Goal: Information Seeking & Learning: Check status

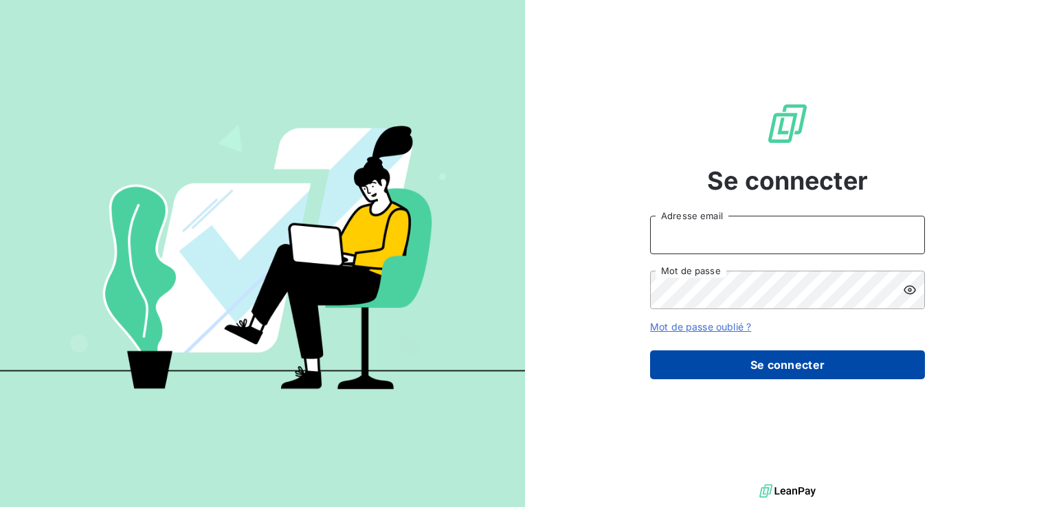
type input "[EMAIL_ADDRESS][DOMAIN_NAME]"
click at [705, 375] on button "Se connecter" at bounding box center [787, 364] width 275 height 29
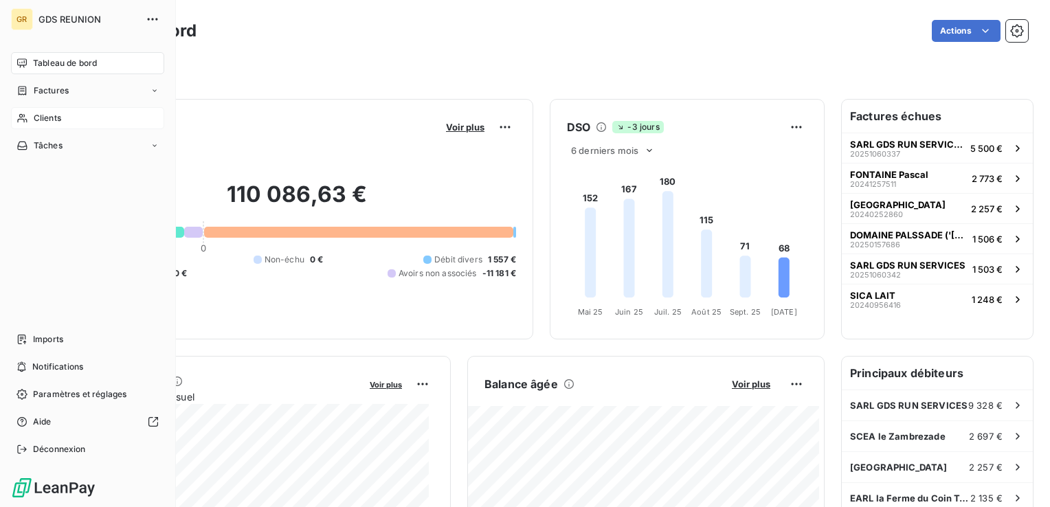
click at [22, 120] on icon at bounding box center [22, 118] width 10 height 9
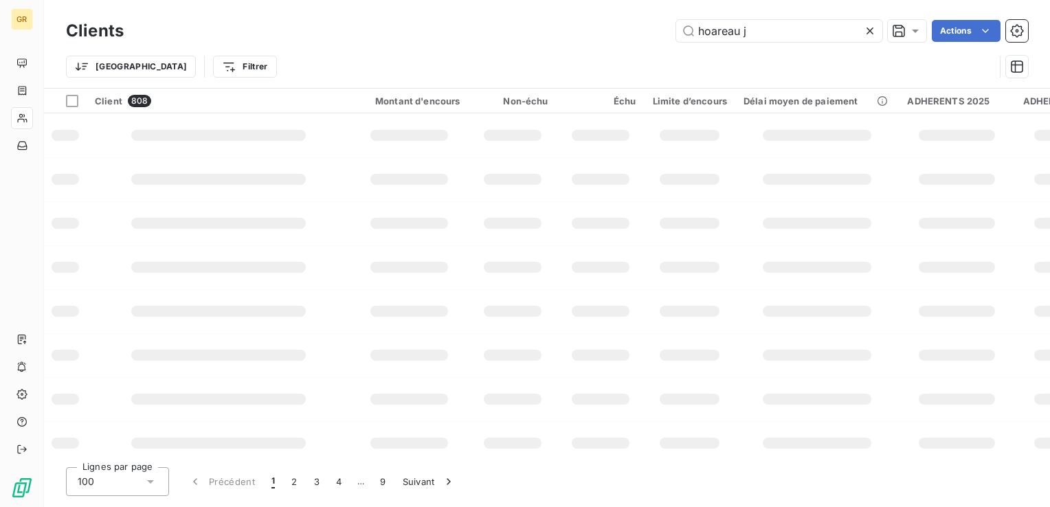
type input "hoareau j"
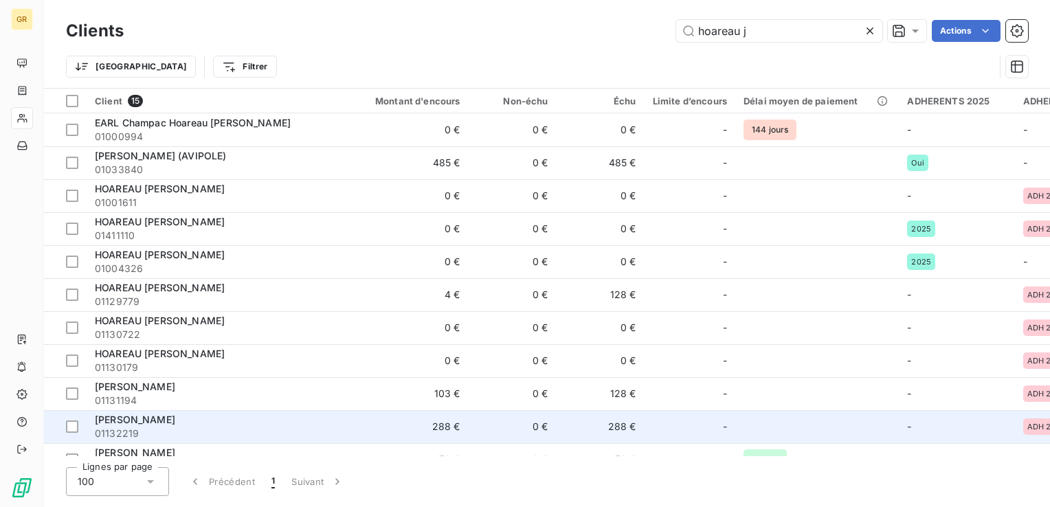
click at [137, 420] on span "[PERSON_NAME]" at bounding box center [135, 419] width 80 height 12
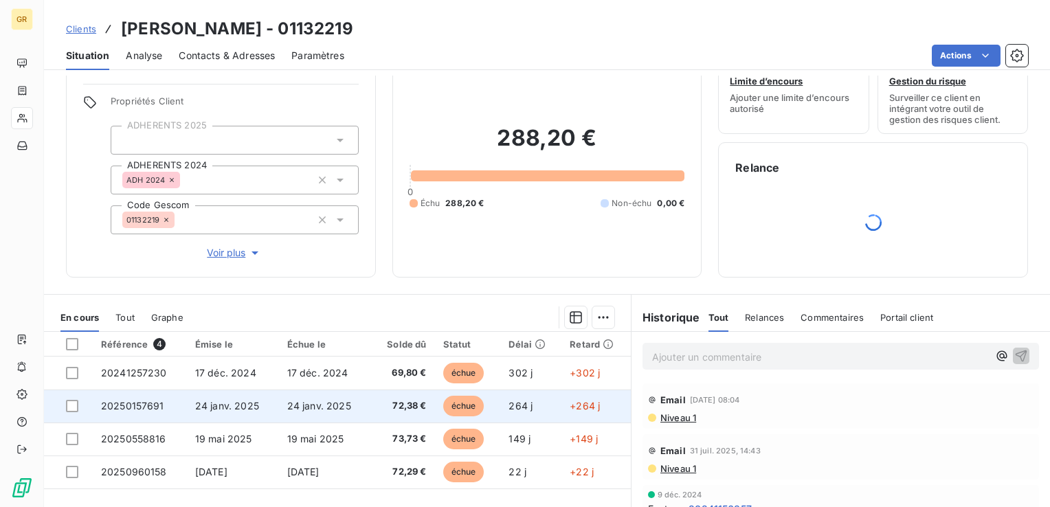
scroll to position [137, 0]
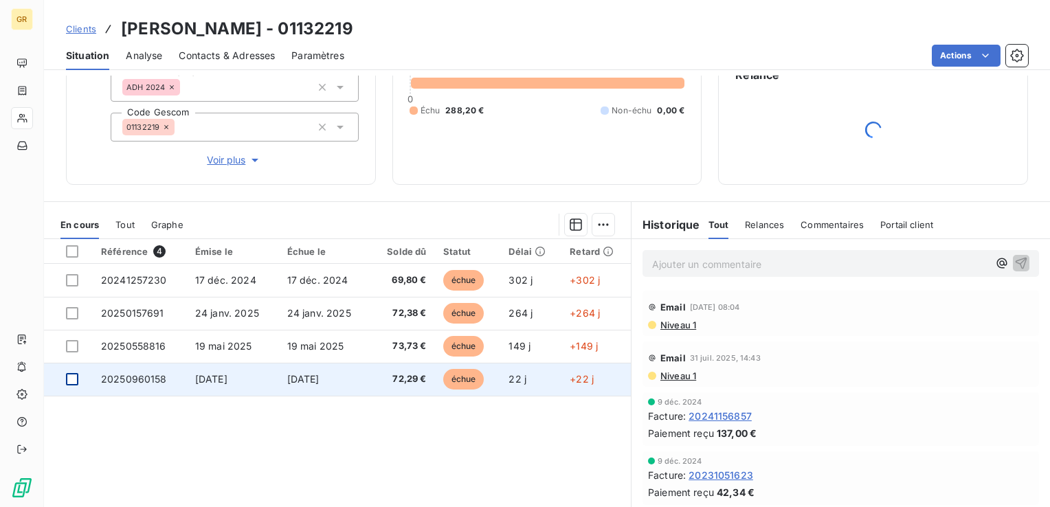
click at [69, 379] on div at bounding box center [72, 379] width 12 height 12
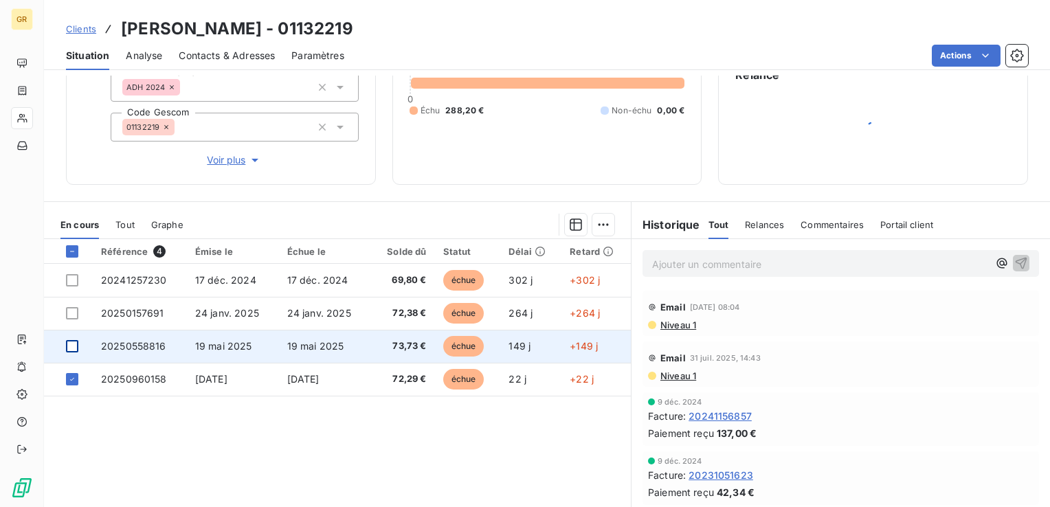
click at [74, 349] on div at bounding box center [72, 346] width 12 height 12
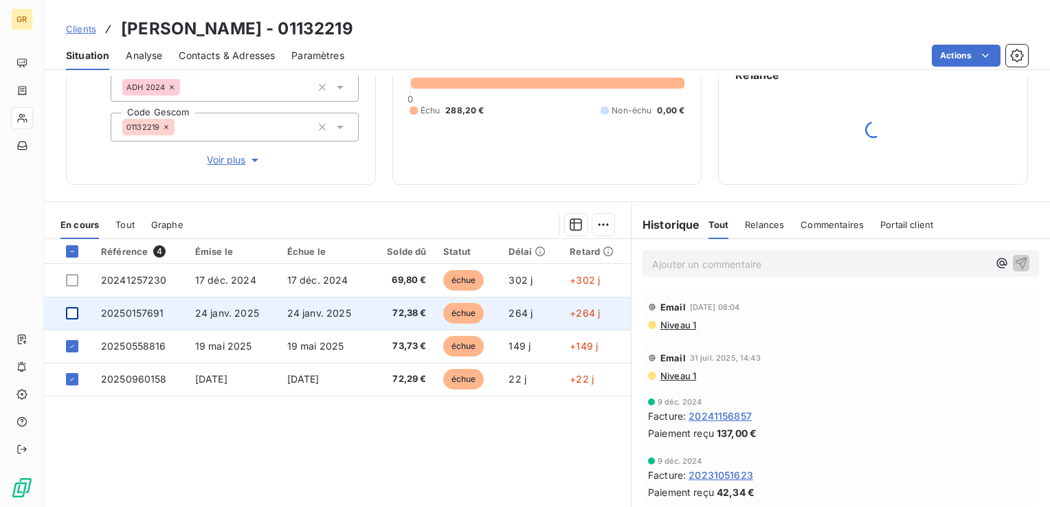
click at [71, 315] on div at bounding box center [72, 313] width 12 height 12
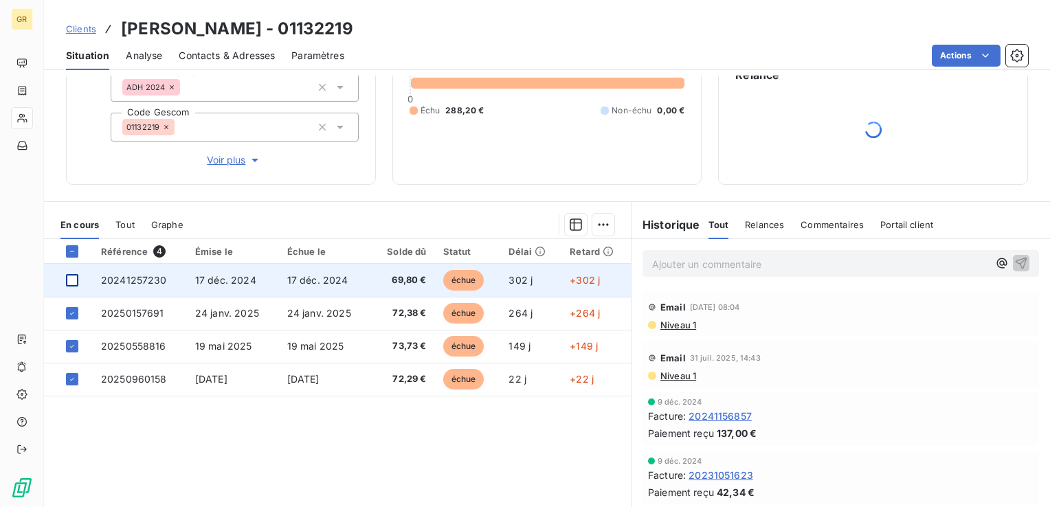
click at [69, 277] on div at bounding box center [72, 280] width 12 height 12
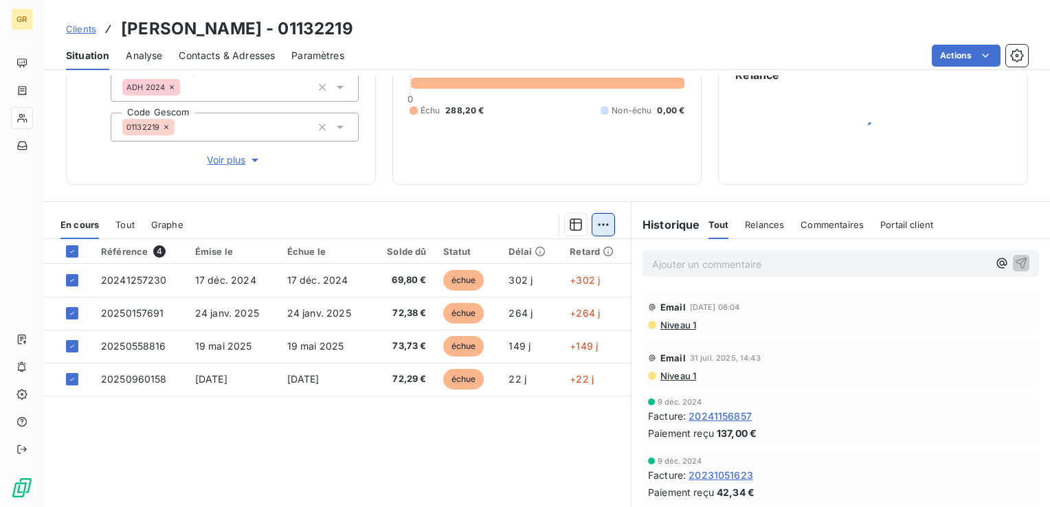
click at [602, 227] on html "GR Clients [PERSON_NAME] - 01132219 Situation Analyse Contacts & Adresses Param…" at bounding box center [525, 253] width 1050 height 507
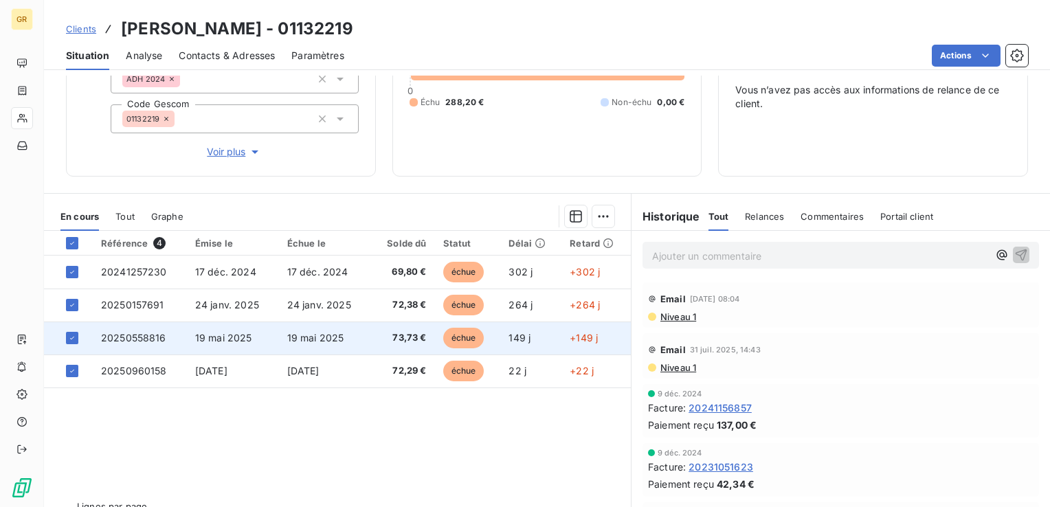
scroll to position [174, 0]
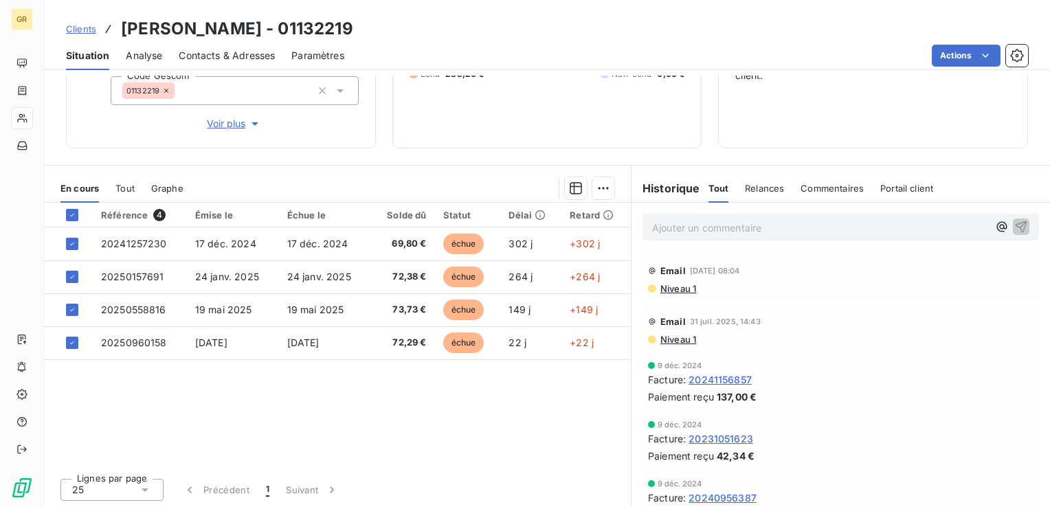
click at [157, 408] on div "Référence 4 Émise le Échue le Solde dû Statut Délai Retard 20241257230 [DATE] […" at bounding box center [337, 335] width 587 height 264
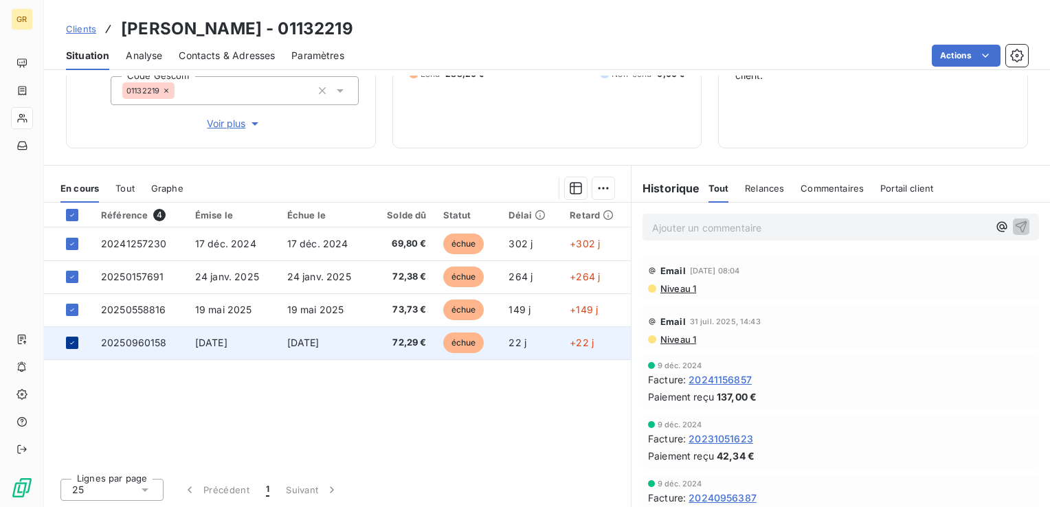
click at [74, 340] on icon at bounding box center [72, 343] width 8 height 8
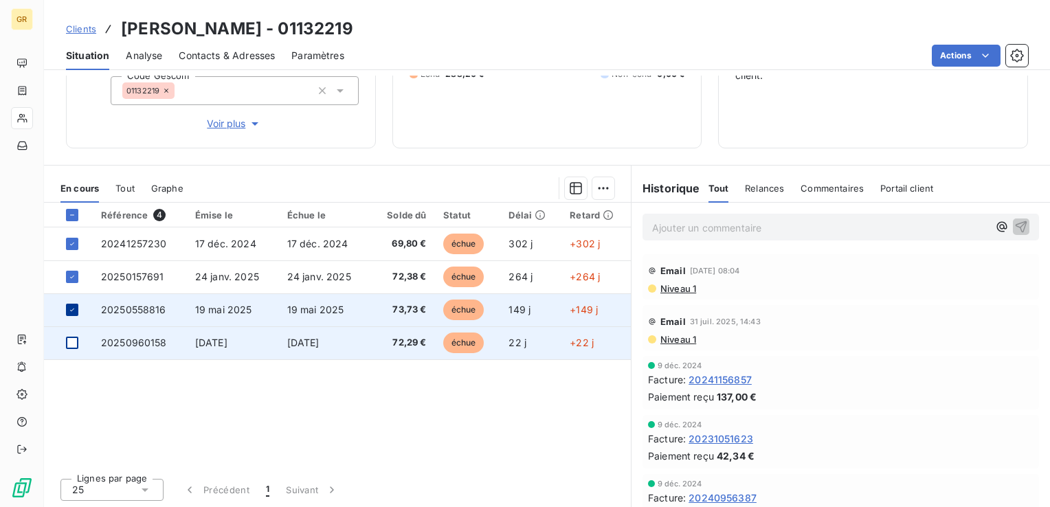
click at [71, 310] on icon at bounding box center [72, 309] width 4 height 3
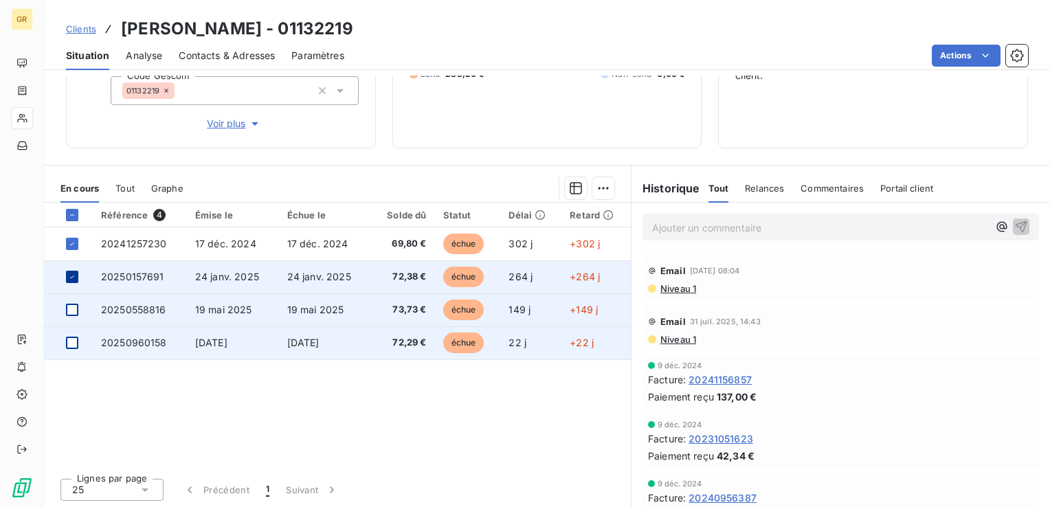
click at [69, 278] on icon at bounding box center [72, 277] width 8 height 8
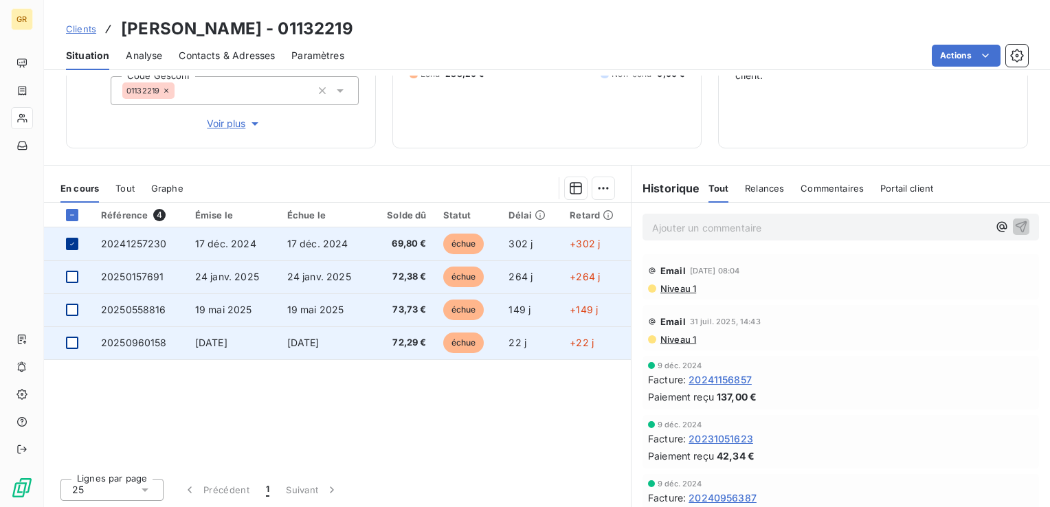
click at [72, 240] on icon at bounding box center [72, 244] width 8 height 8
click at [76, 235] on td at bounding box center [68, 243] width 49 height 33
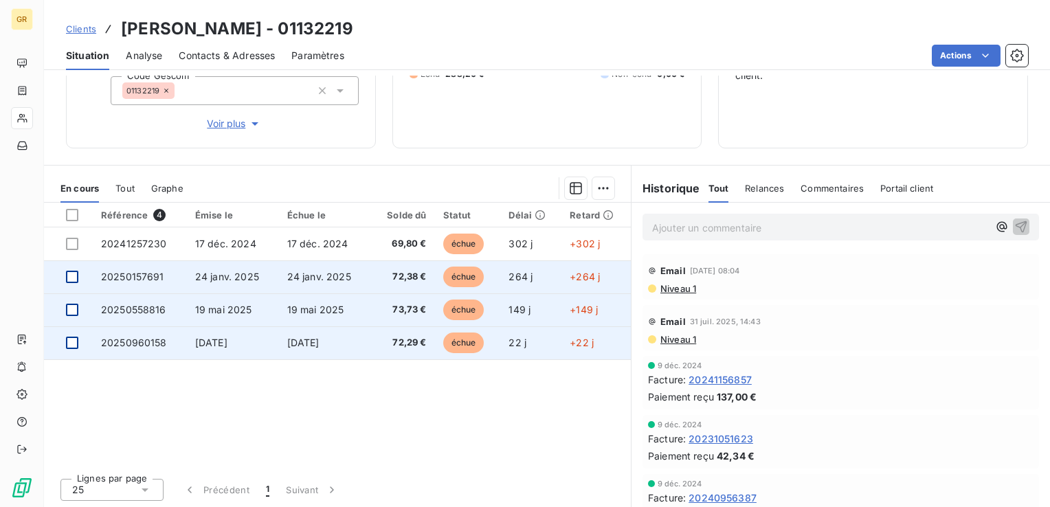
drag, startPoint x: 67, startPoint y: 240, endPoint x: 497, endPoint y: 457, distance: 481.3
click at [502, 459] on div "Référence 4 Émise le Échue le Solde dû Statut Délai Retard 20241257230 [DATE] […" at bounding box center [337, 335] width 587 height 264
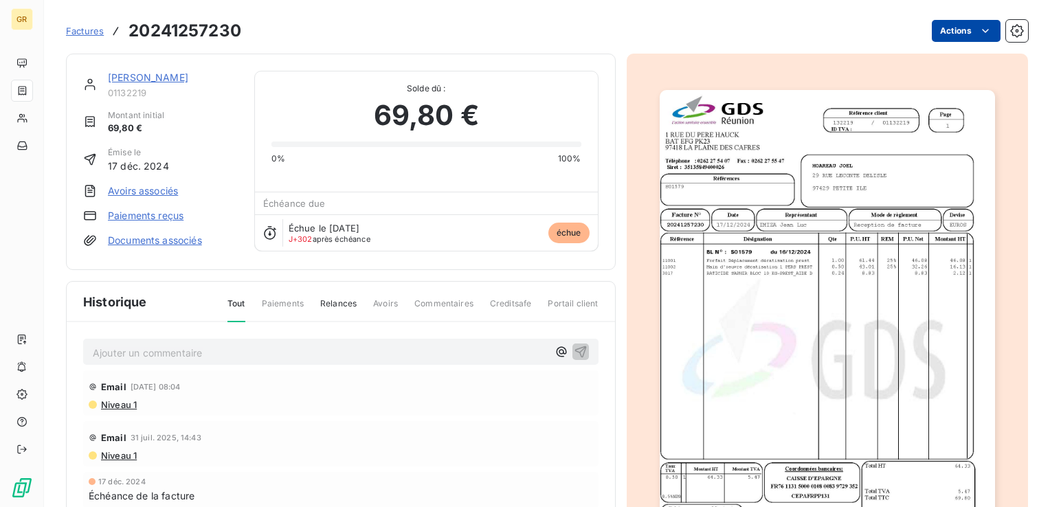
click at [951, 24] on html "GR Factures 20241257230 Actions [PERSON_NAME] 01132219 Montant initial 69,80 € …" at bounding box center [525, 253] width 1050 height 507
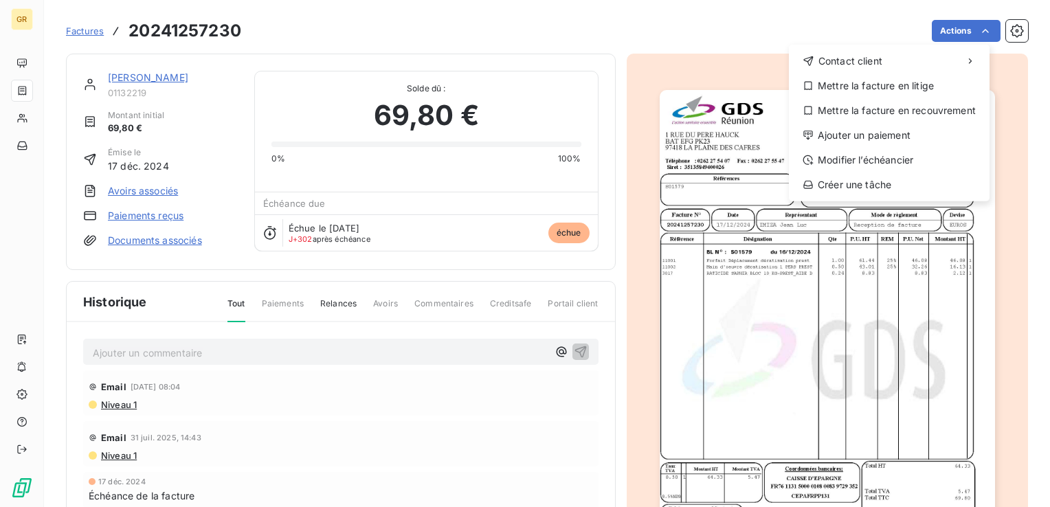
click at [947, 27] on html "GR Factures 20241257230 Actions Contact client Mettre la facture en litige Mett…" at bounding box center [525, 253] width 1050 height 507
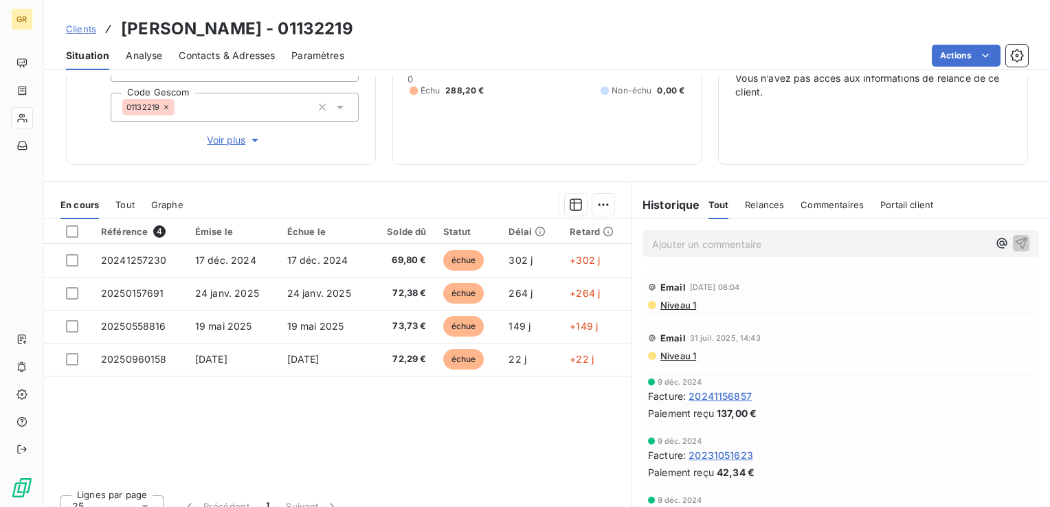
scroll to position [174, 0]
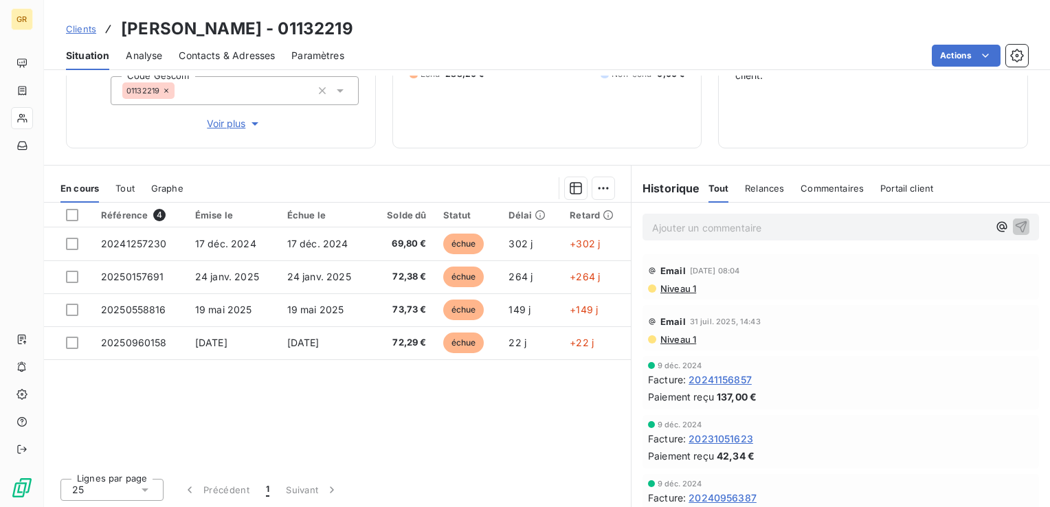
click at [129, 185] on span "Tout" at bounding box center [124, 188] width 19 height 11
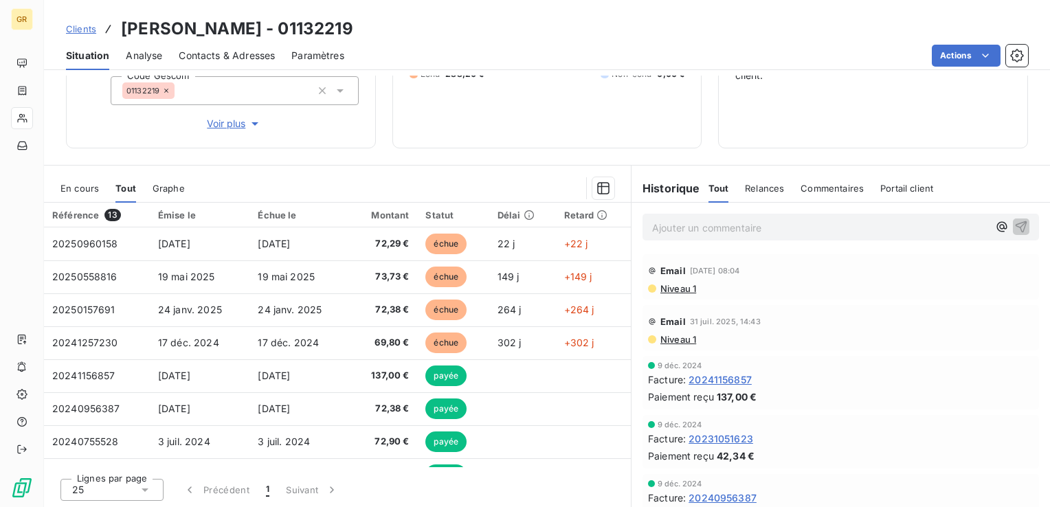
click at [81, 185] on span "En cours" at bounding box center [79, 188] width 38 height 11
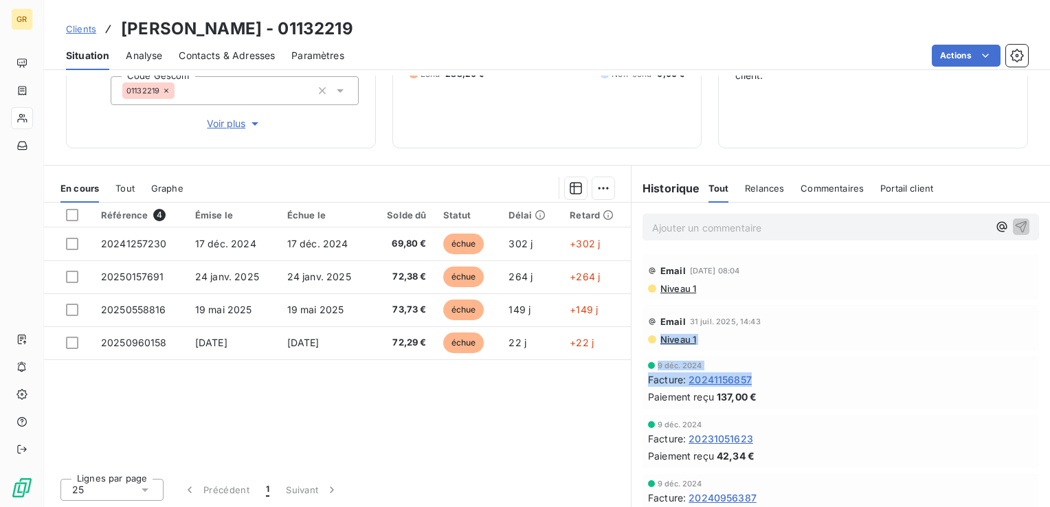
drag, startPoint x: 1028, startPoint y: 318, endPoint x: 1025, endPoint y: 349, distance: 31.0
click at [1025, 349] on div "Email [DATE] 14:43 Niveau 1" at bounding box center [840, 327] width 418 height 51
drag, startPoint x: 1025, startPoint y: 349, endPoint x: 1014, endPoint y: 163, distance: 186.5
click at [1014, 163] on div "Informations client Propriétés Client ADHERENTS 2025 ADHERENTS 2024 ADH 2024 Co…" at bounding box center [547, 291] width 1006 height 431
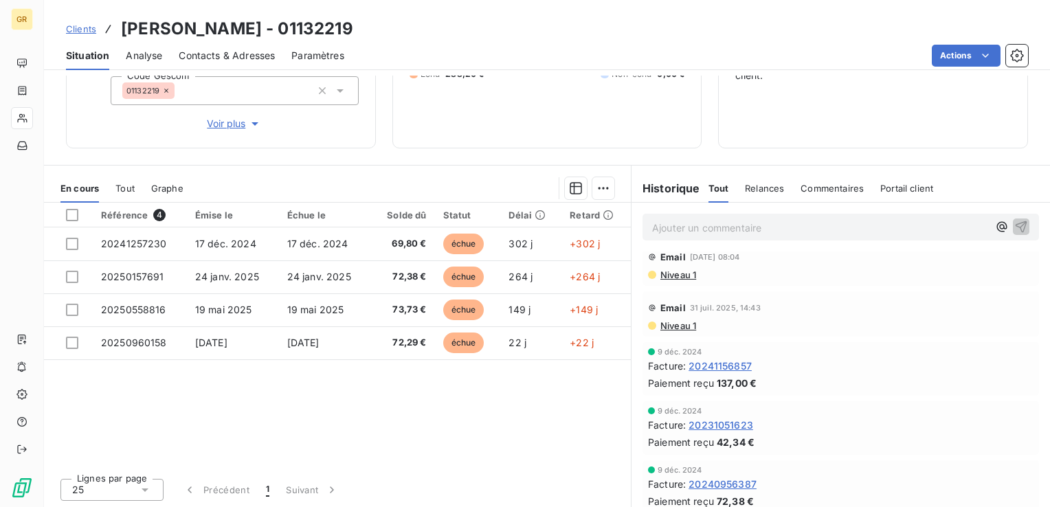
scroll to position [0, 0]
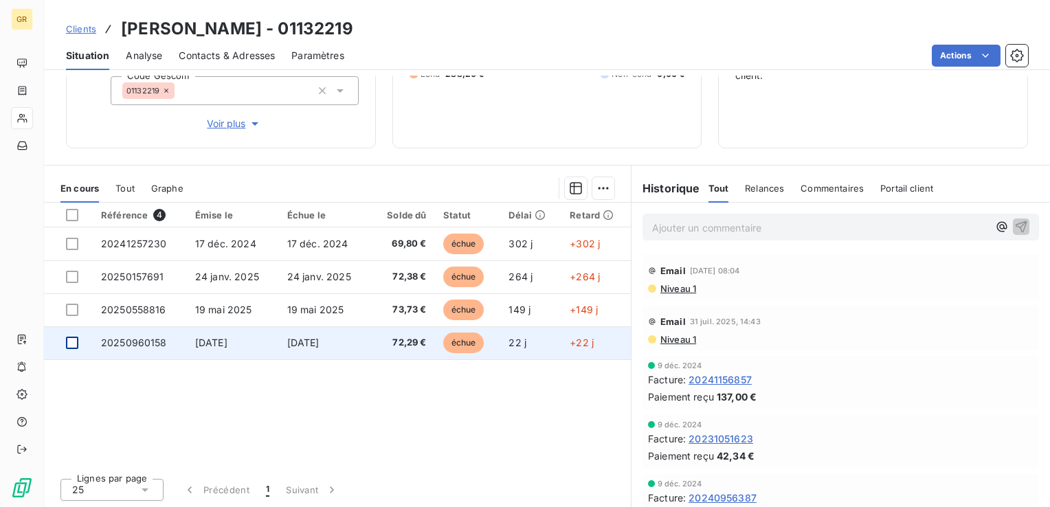
click at [71, 339] on div at bounding box center [72, 343] width 12 height 12
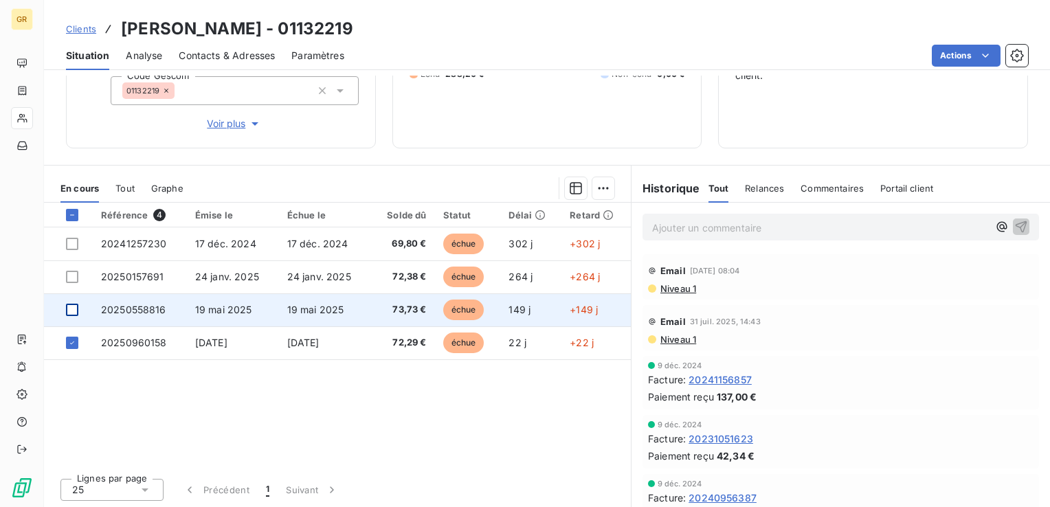
click at [67, 310] on div at bounding box center [72, 310] width 12 height 12
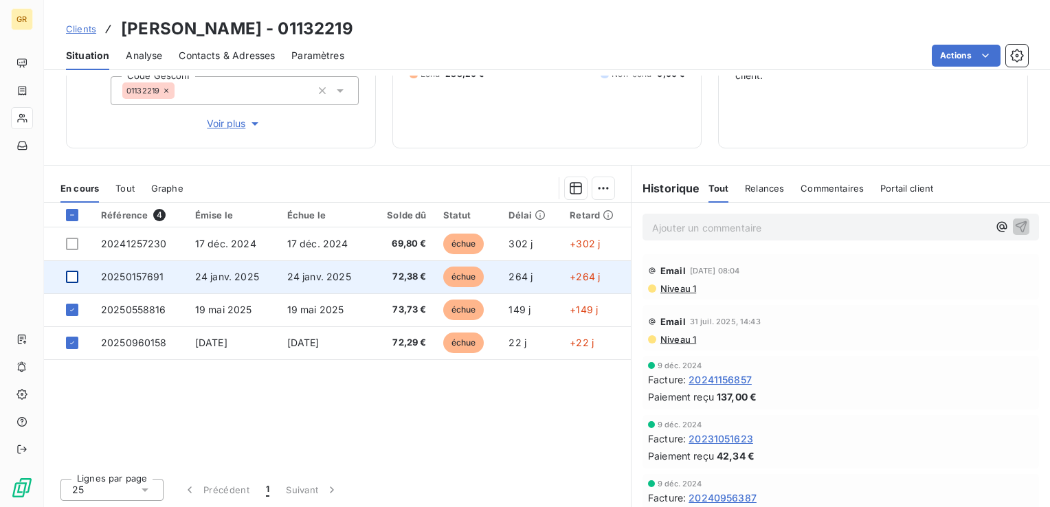
click at [74, 271] on div at bounding box center [72, 277] width 12 height 12
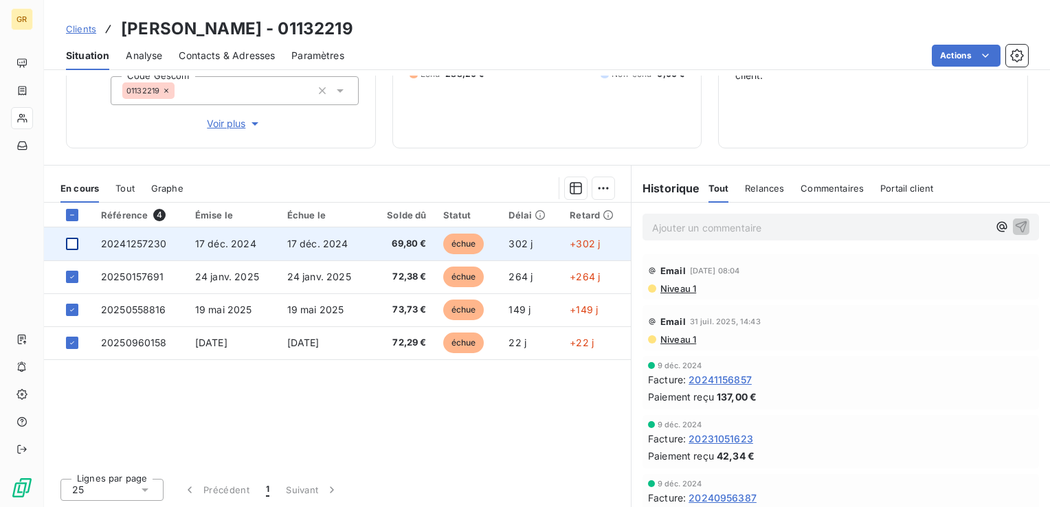
click at [75, 248] on div at bounding box center [72, 244] width 12 height 12
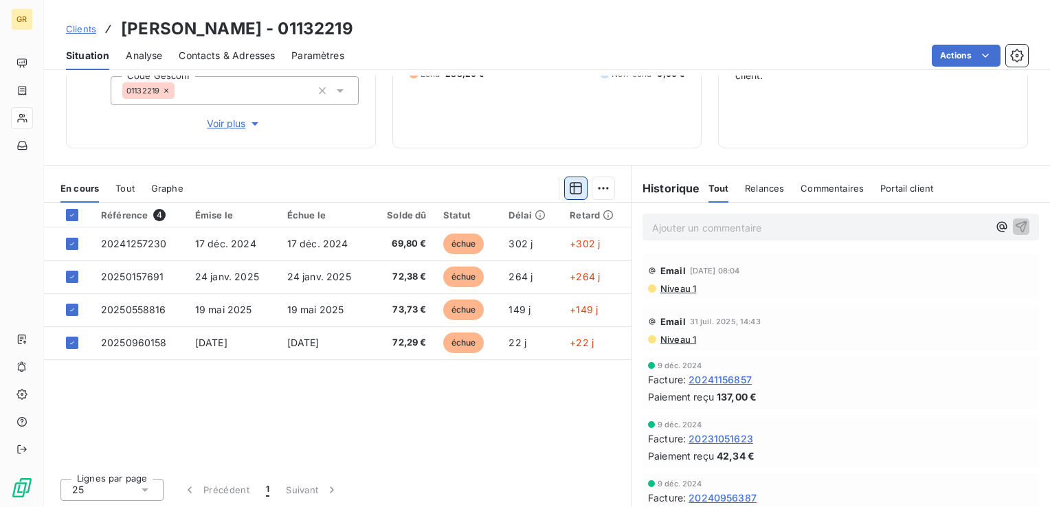
click at [570, 188] on icon "button" at bounding box center [576, 188] width 14 height 14
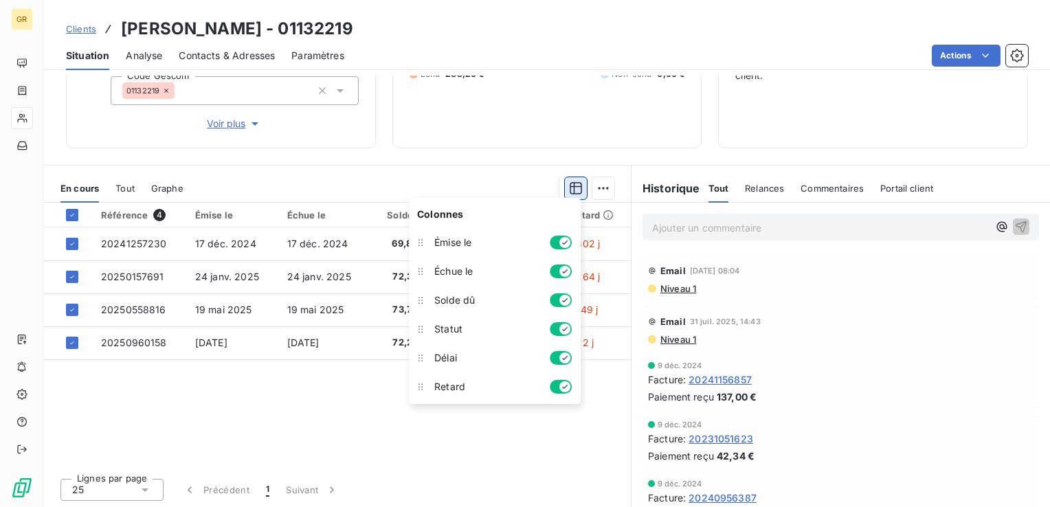
click at [570, 188] on icon "button" at bounding box center [576, 188] width 14 height 14
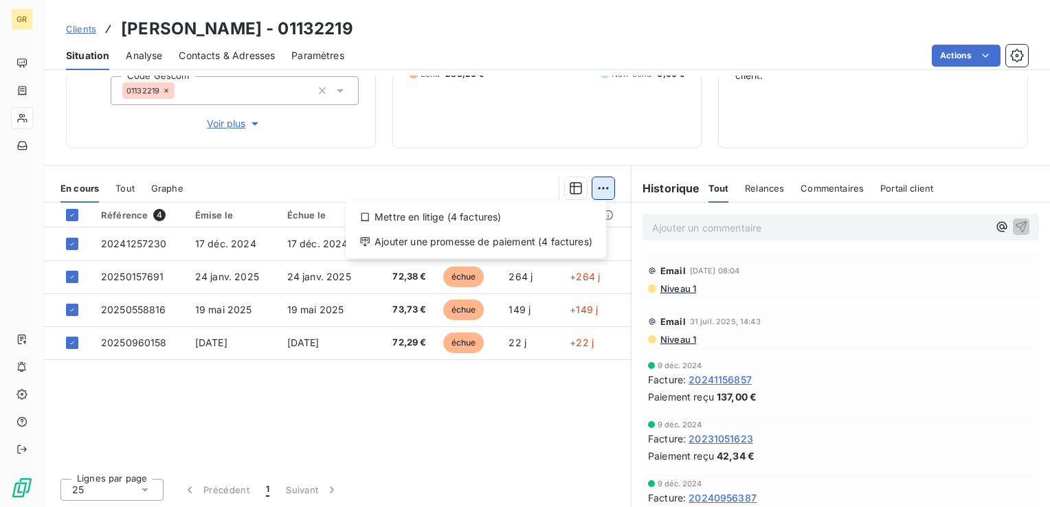
click at [596, 189] on html "GR Clients [PERSON_NAME] - 01132219 Situation Analyse Contacts & Adresses Param…" at bounding box center [525, 253] width 1050 height 507
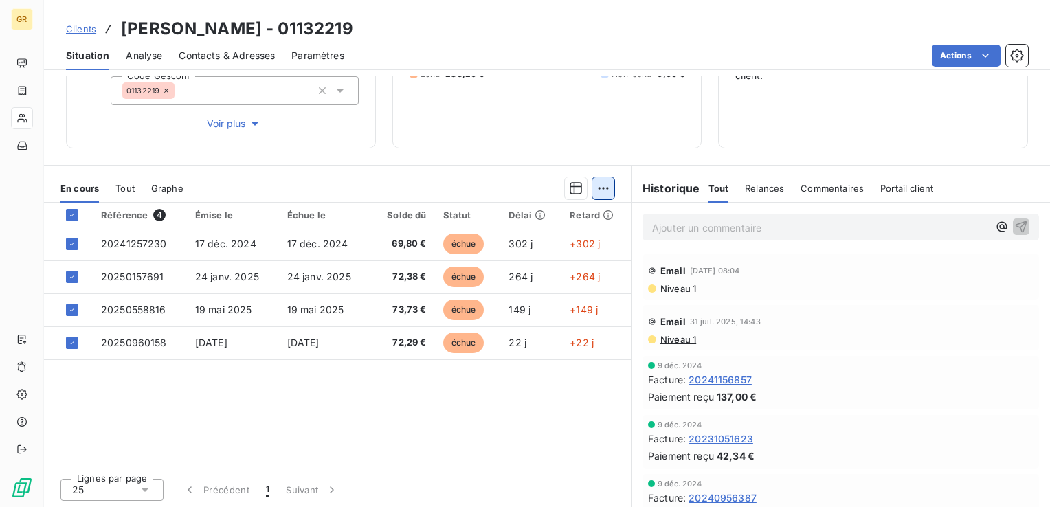
click at [596, 189] on html "GR Clients [PERSON_NAME] - 01132219 Situation Analyse Contacts & Adresses Param…" at bounding box center [525, 253] width 1050 height 507
drag, startPoint x: 162, startPoint y: 259, endPoint x: 170, endPoint y: 382, distance: 123.2
click at [170, 382] on div "Référence 4 Émise le Échue le Solde dû Statut Délai Retard 20241257230 [DATE] […" at bounding box center [337, 335] width 587 height 264
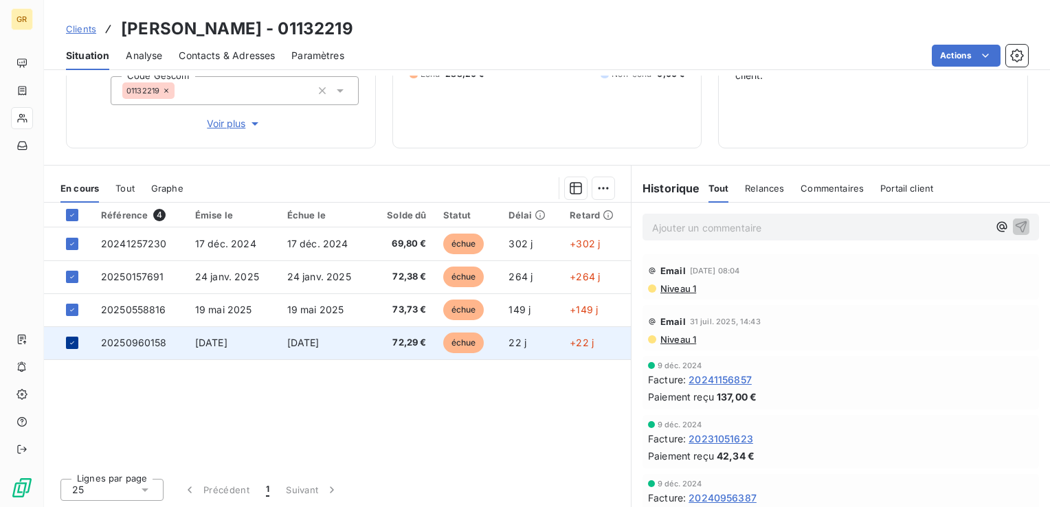
click at [69, 346] on div at bounding box center [72, 343] width 12 height 12
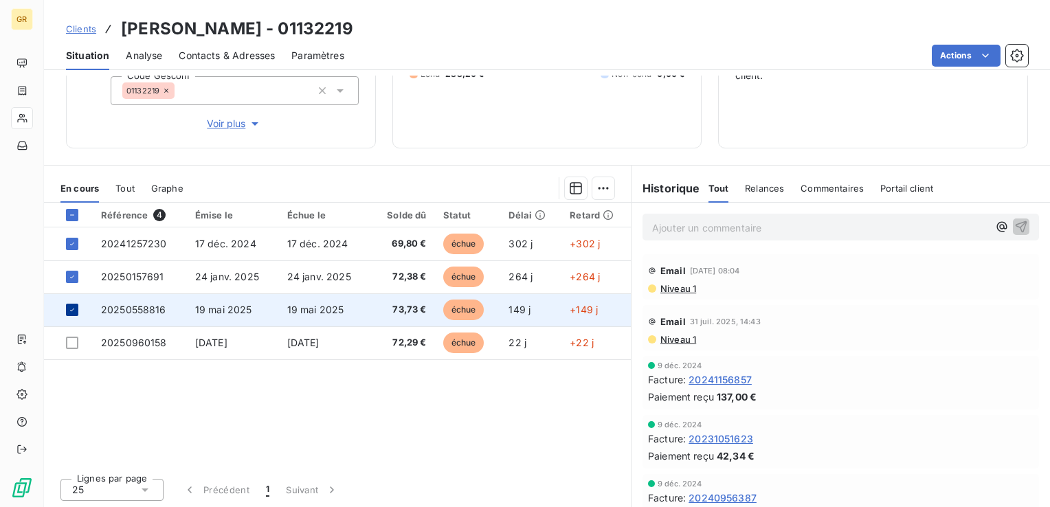
click at [69, 310] on icon at bounding box center [72, 310] width 8 height 8
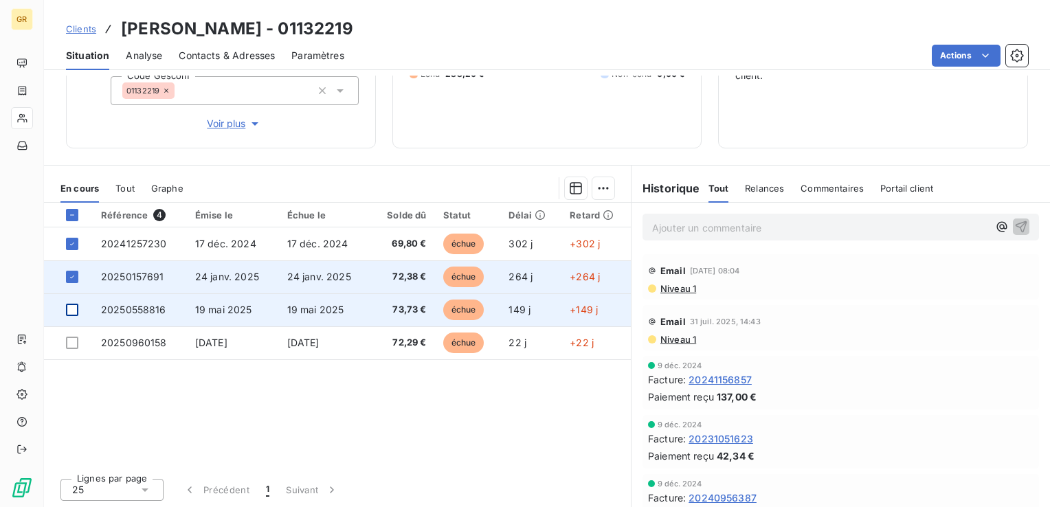
click at [67, 284] on td at bounding box center [68, 276] width 49 height 33
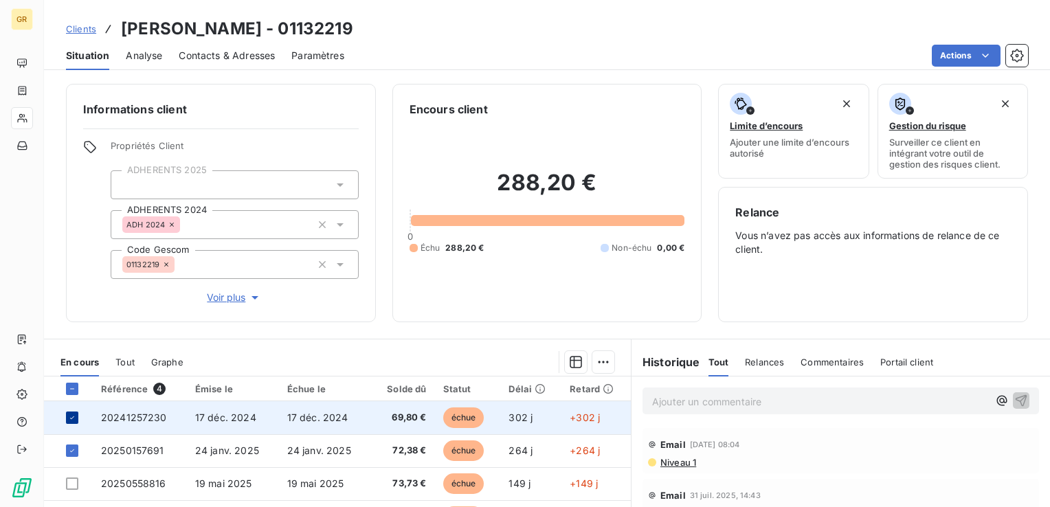
click at [73, 416] on icon at bounding box center [72, 417] width 8 height 8
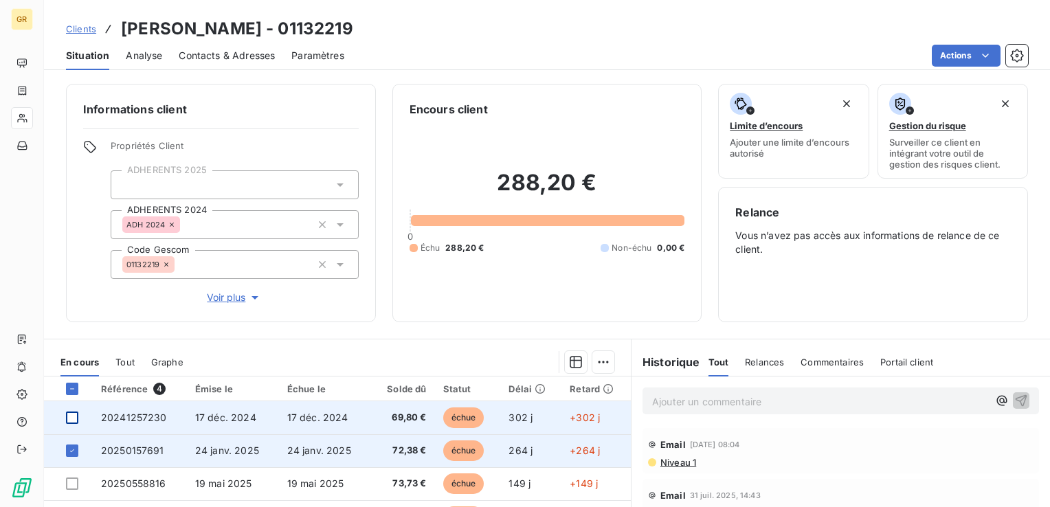
click at [76, 441] on td at bounding box center [68, 450] width 49 height 33
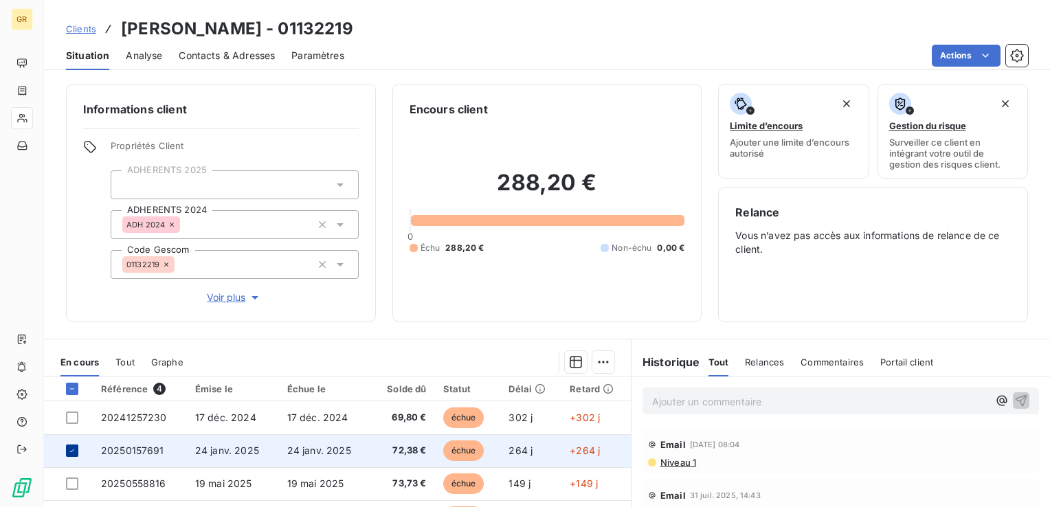
click at [77, 453] on div at bounding box center [72, 450] width 12 height 12
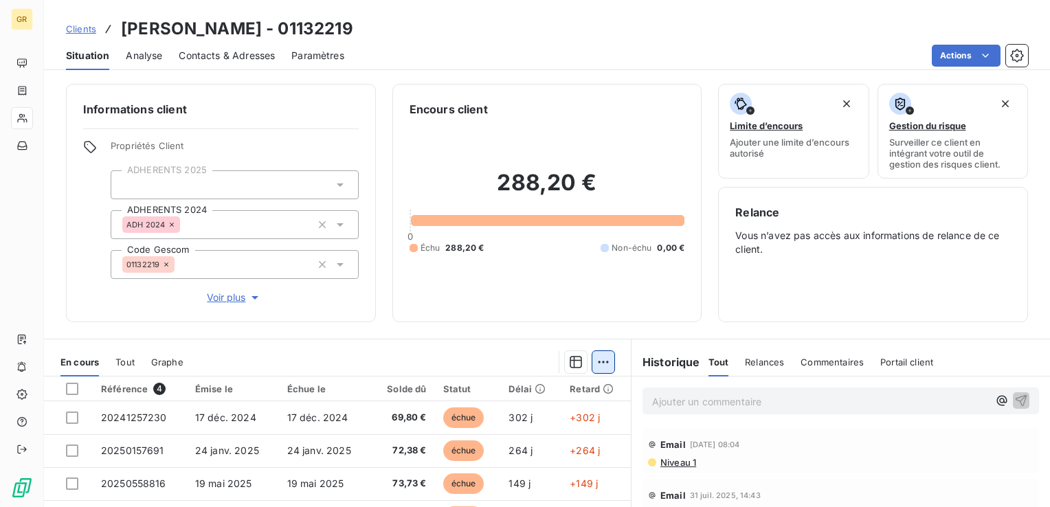
click at [600, 364] on html "GR Clients [PERSON_NAME] - 01132219 Situation Analyse Contacts & Adresses Param…" at bounding box center [525, 253] width 1050 height 507
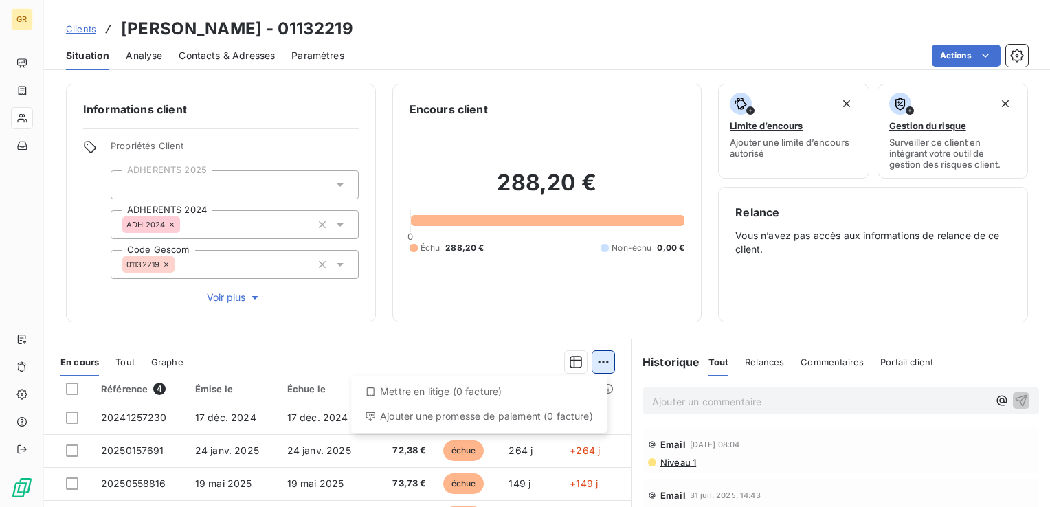
click at [600, 364] on html "GR Clients [PERSON_NAME] - 01132219 Situation Analyse Contacts & Adresses Param…" at bounding box center [525, 253] width 1050 height 507
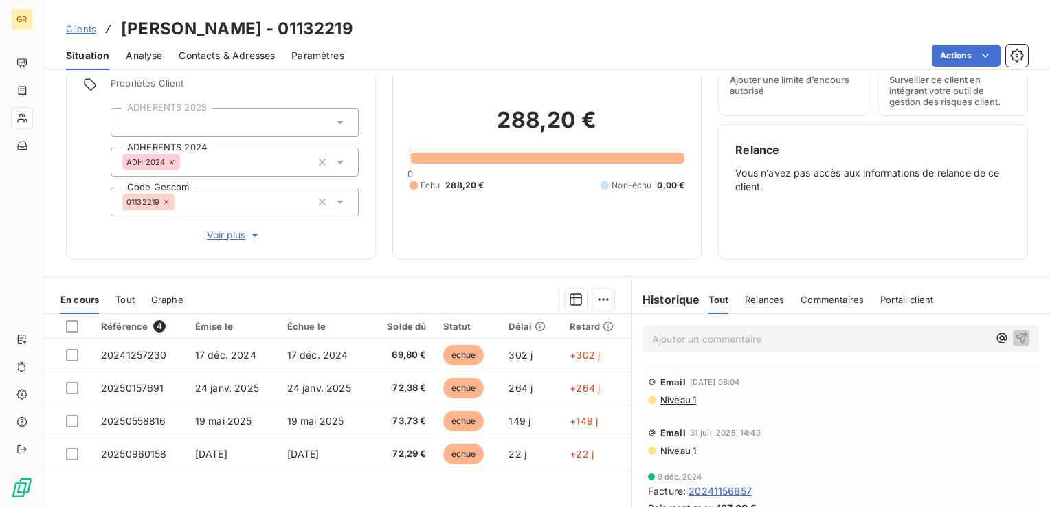
scroll to position [137, 0]
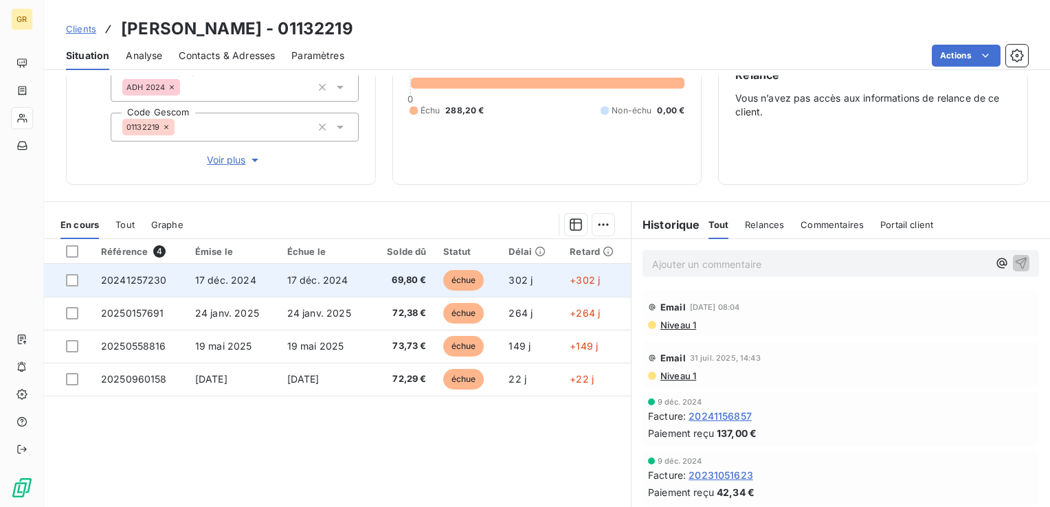
click at [113, 277] on span "20241257230" at bounding box center [134, 280] width 66 height 12
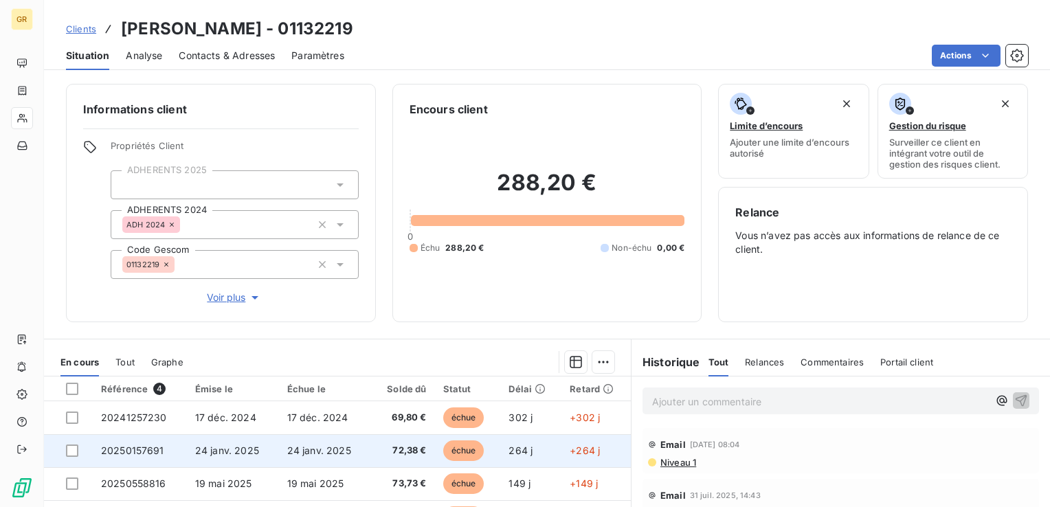
click at [105, 452] on span "20250157691" at bounding box center [132, 450] width 63 height 12
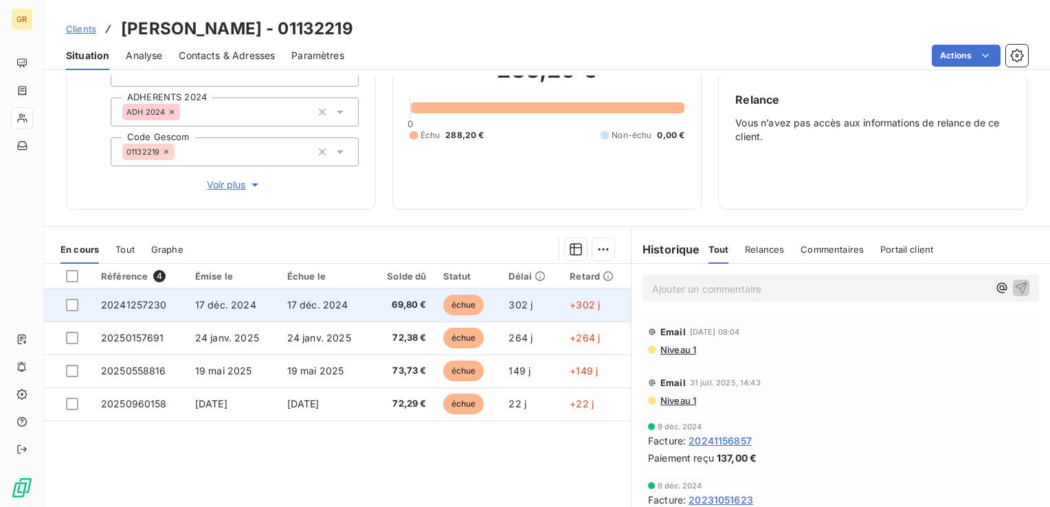
scroll to position [137, 0]
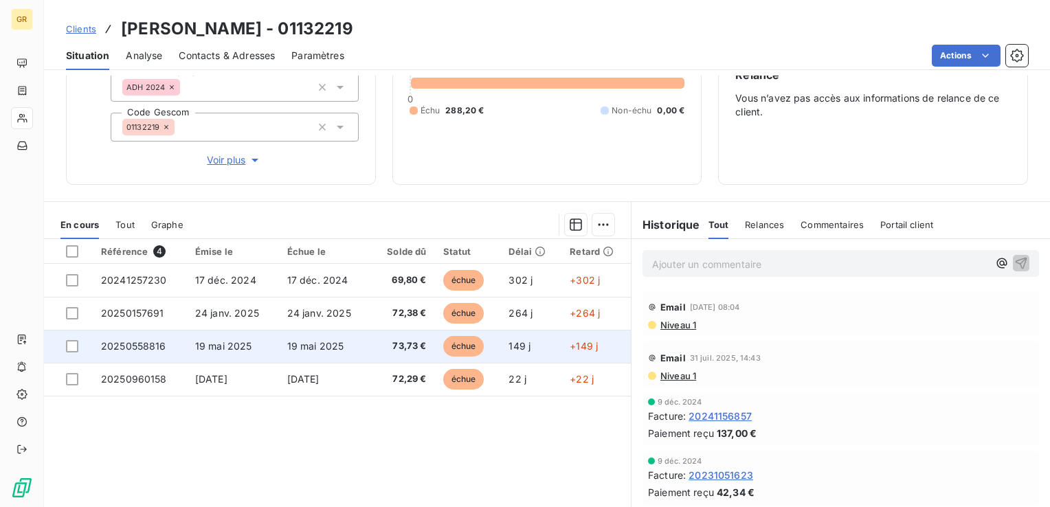
click at [206, 345] on span "19 mai 2025" at bounding box center [223, 346] width 57 height 12
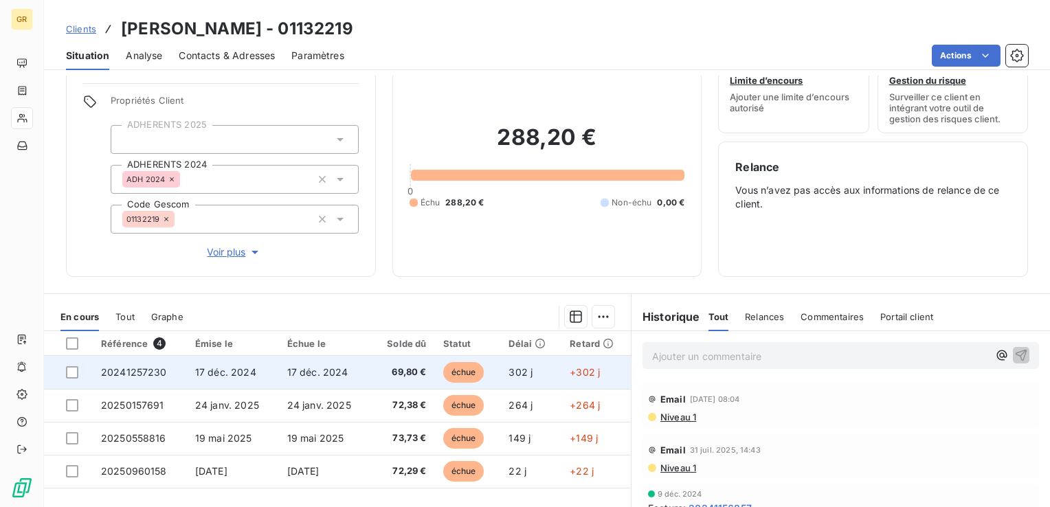
scroll to position [69, 0]
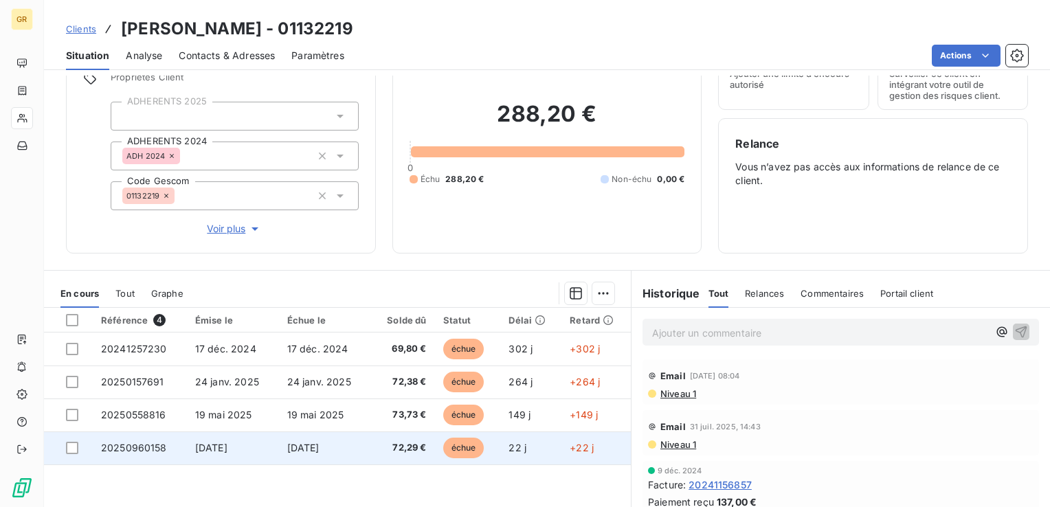
click at [227, 448] on span "[DATE]" at bounding box center [211, 448] width 32 height 12
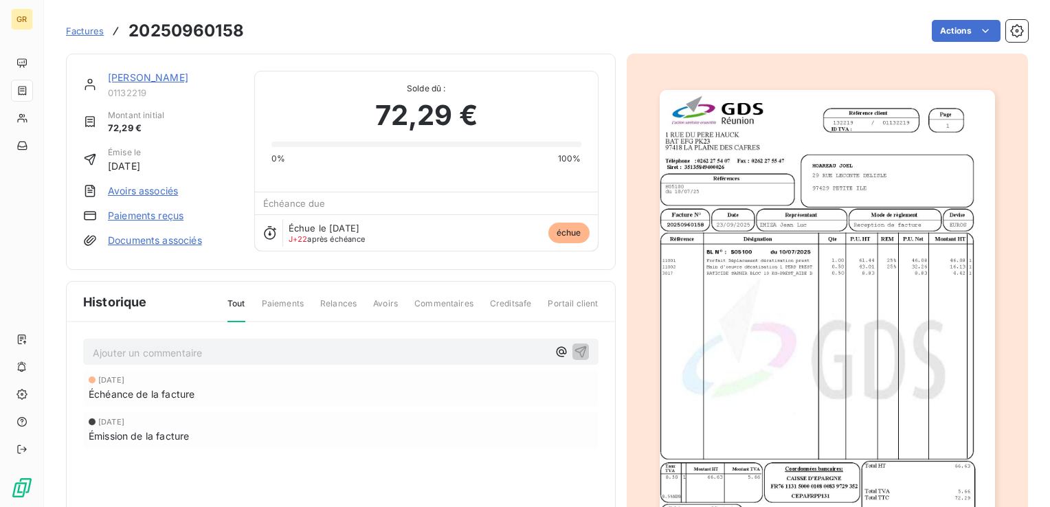
click at [135, 76] on link "[PERSON_NAME]" at bounding box center [148, 77] width 80 height 12
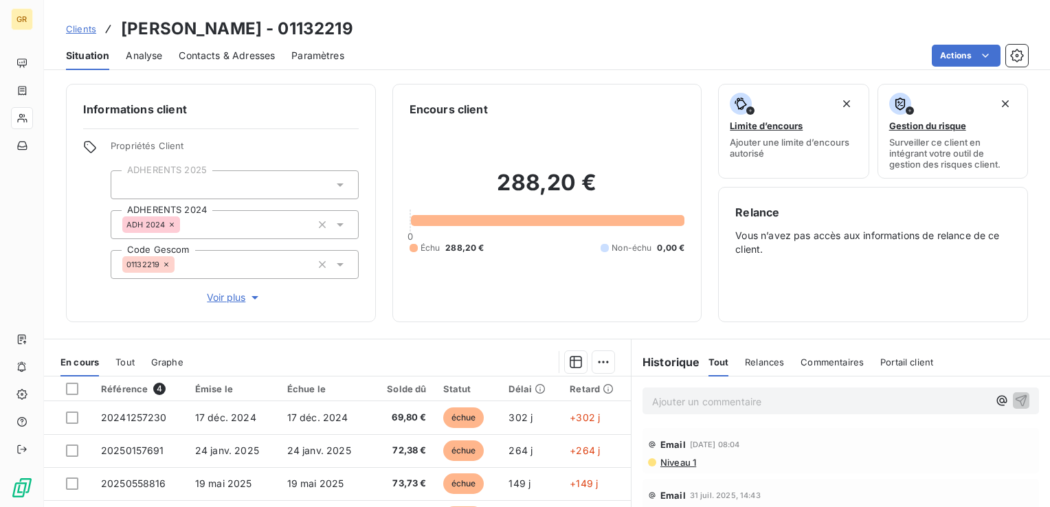
click at [232, 302] on span "Voir plus" at bounding box center [234, 298] width 55 height 14
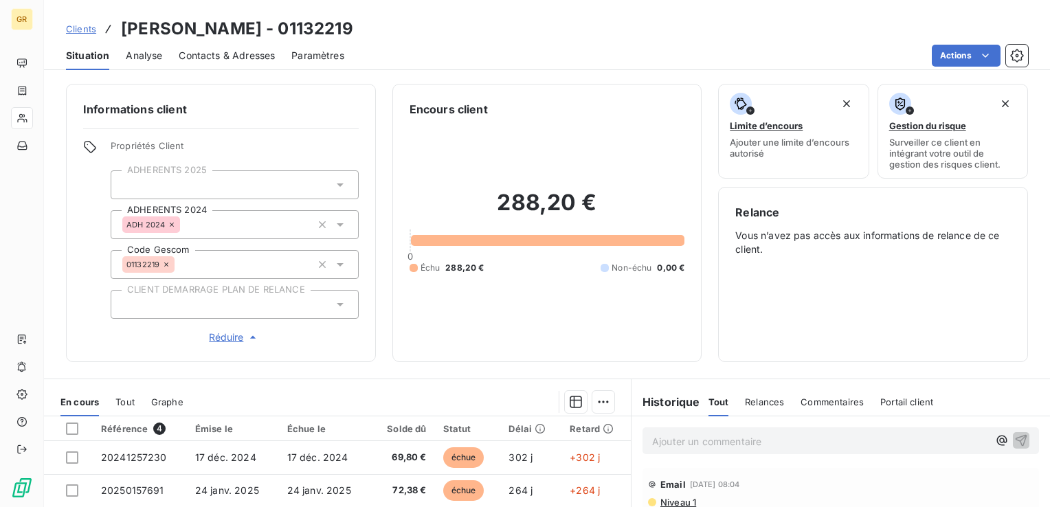
click at [209, 59] on span "Contacts & Adresses" at bounding box center [227, 56] width 96 height 14
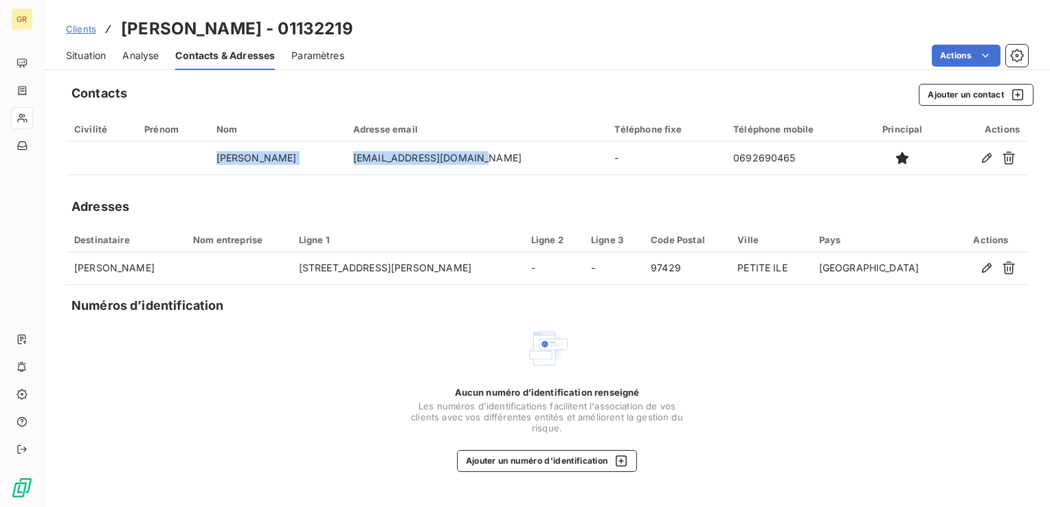
drag, startPoint x: 484, startPoint y: 155, endPoint x: 371, endPoint y: 139, distance: 113.7
click at [371, 139] on table "Civilité Prénom Nom Adresse email Téléphone fixe Téléphone mobile Principal Act…" at bounding box center [547, 146] width 962 height 58
drag, startPoint x: 371, startPoint y: 139, endPoint x: 485, endPoint y: 93, distance: 123.2
click at [485, 93] on div "Contacts Ajouter un contact" at bounding box center [552, 95] width 962 height 22
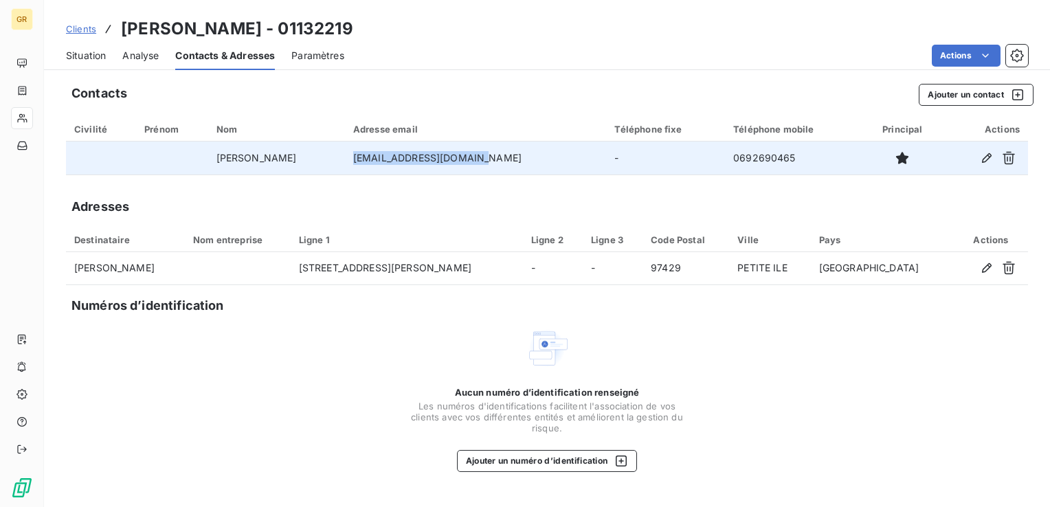
drag, startPoint x: 369, startPoint y: 155, endPoint x: 481, endPoint y: 163, distance: 113.0
click at [481, 163] on td "[EMAIL_ADDRESS][DOMAIN_NAME]" at bounding box center [476, 157] width 262 height 33
drag, startPoint x: 481, startPoint y: 163, endPoint x: 468, endPoint y: 157, distance: 15.4
copy td "[EMAIL_ADDRESS][DOMAIN_NAME]"
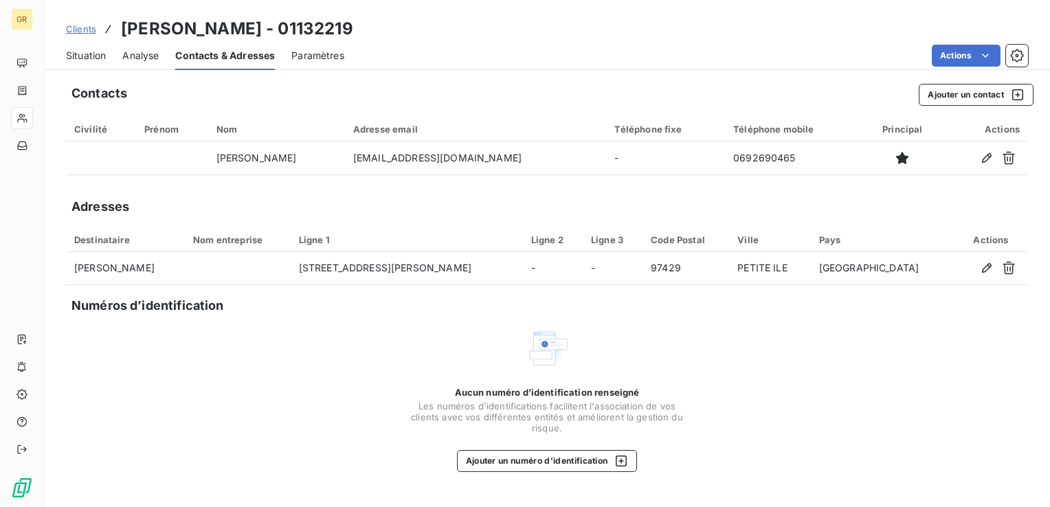
click at [483, 99] on div "Contacts Ajouter un contact" at bounding box center [552, 95] width 962 height 22
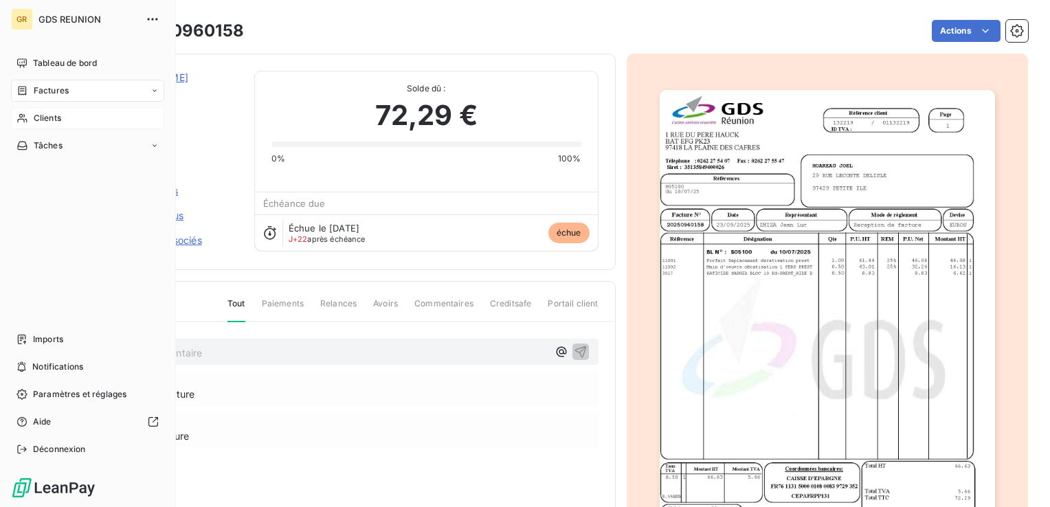
click at [19, 115] on icon at bounding box center [22, 118] width 10 height 9
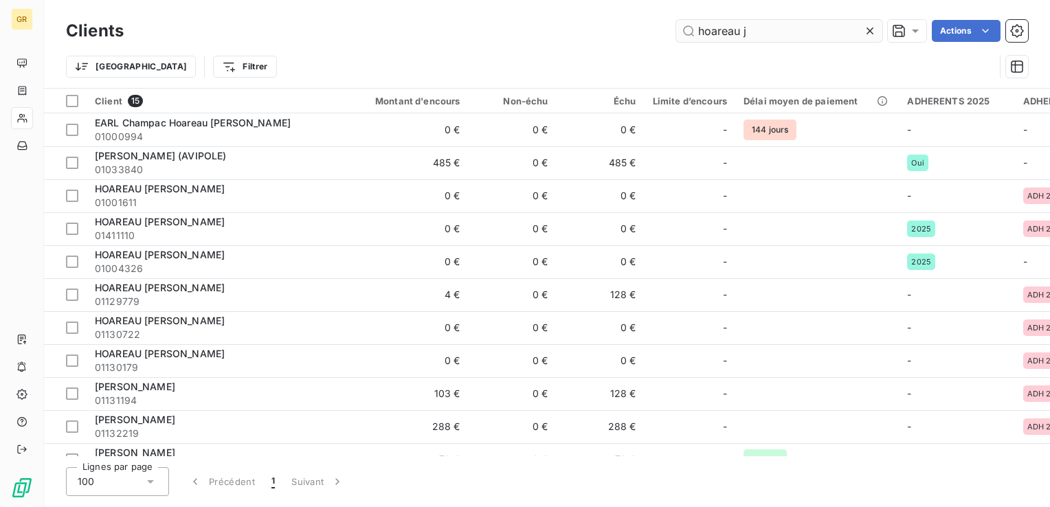
click at [764, 33] on input "hoareau j" at bounding box center [779, 31] width 206 height 22
click at [725, 32] on input "hoareau j" at bounding box center [779, 31] width 206 height 22
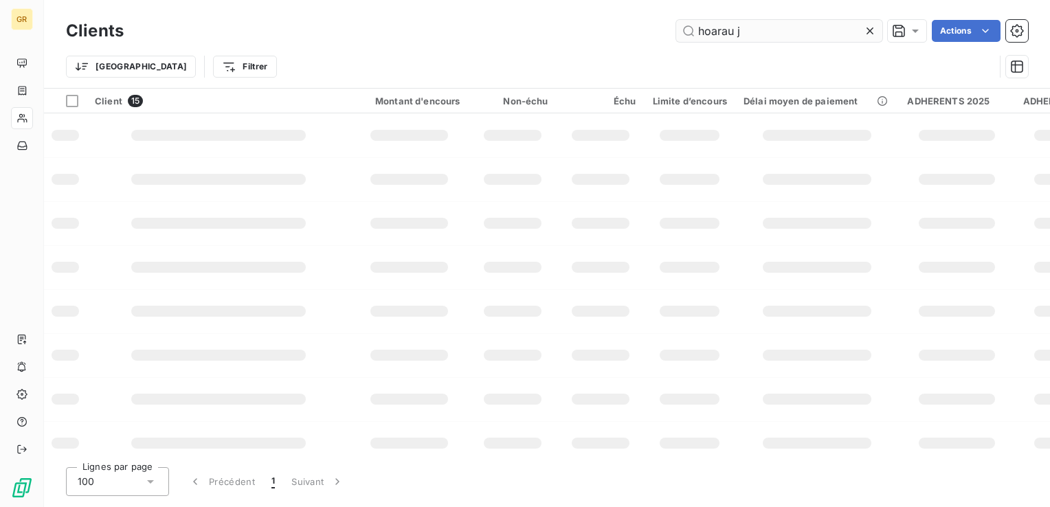
type input "hoarau j"
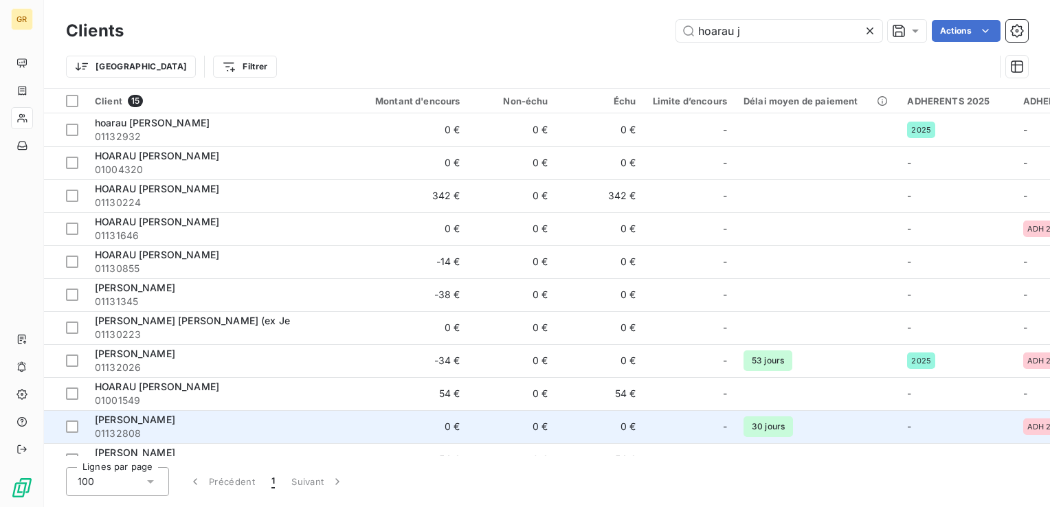
click at [168, 429] on span "01132808" at bounding box center [218, 434] width 247 height 14
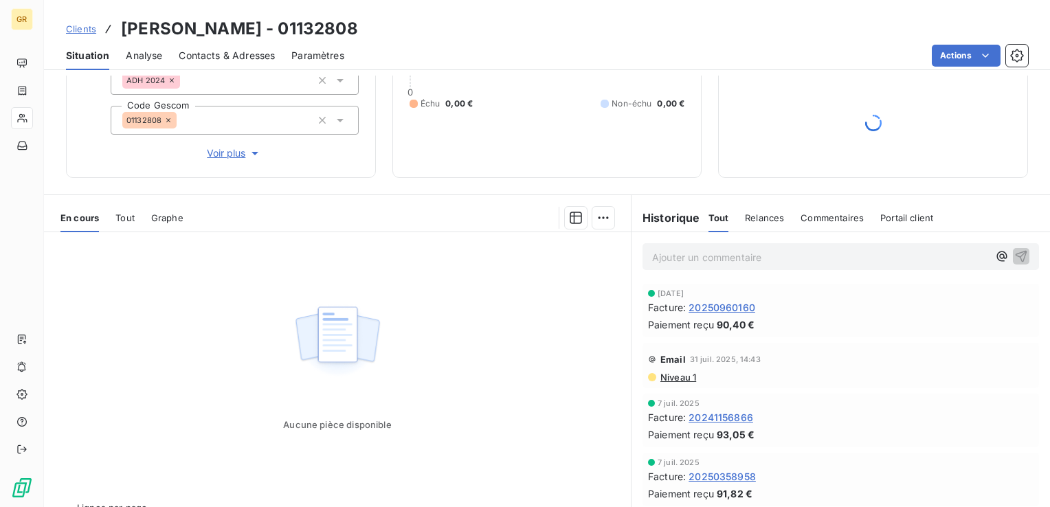
scroll to position [174, 0]
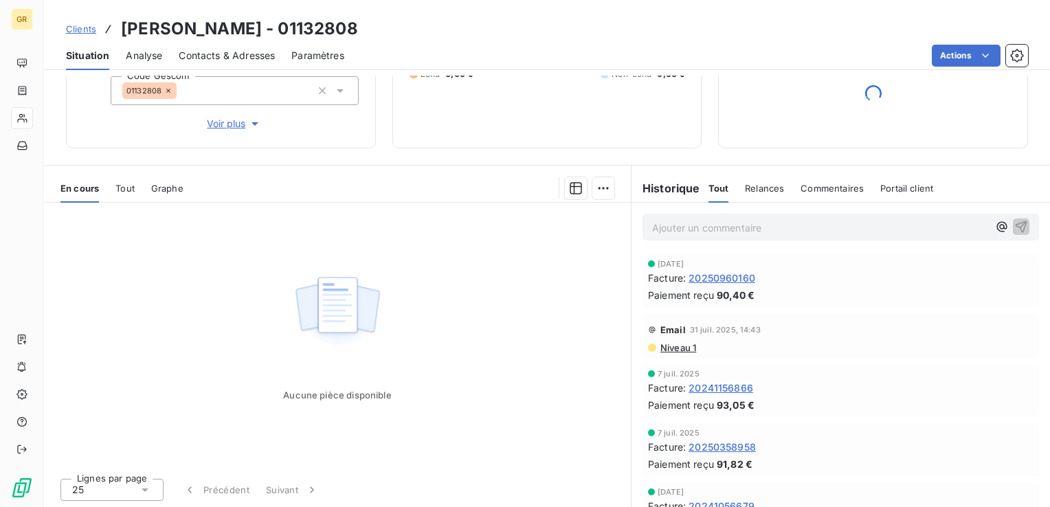
click at [131, 188] on span "Tout" at bounding box center [124, 188] width 19 height 11
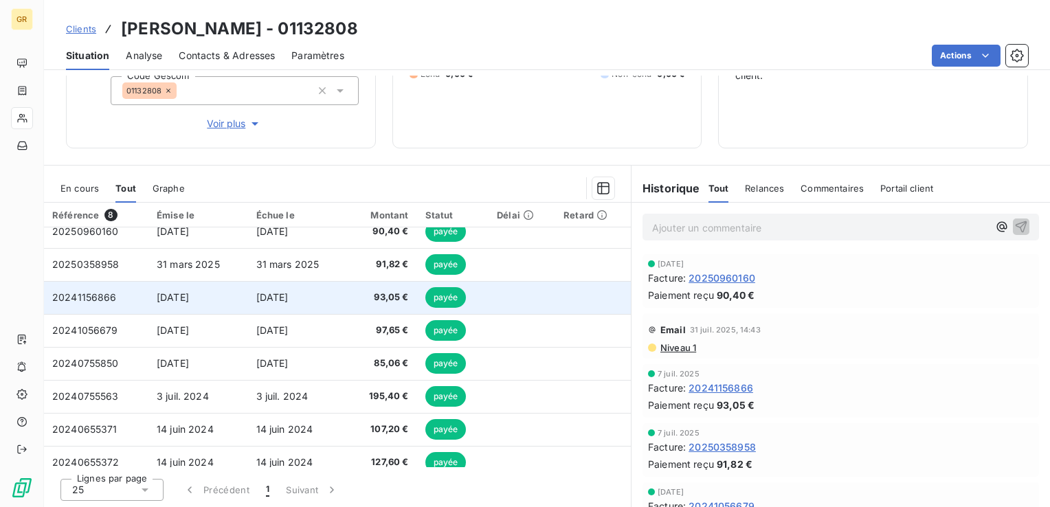
scroll to position [24, 0]
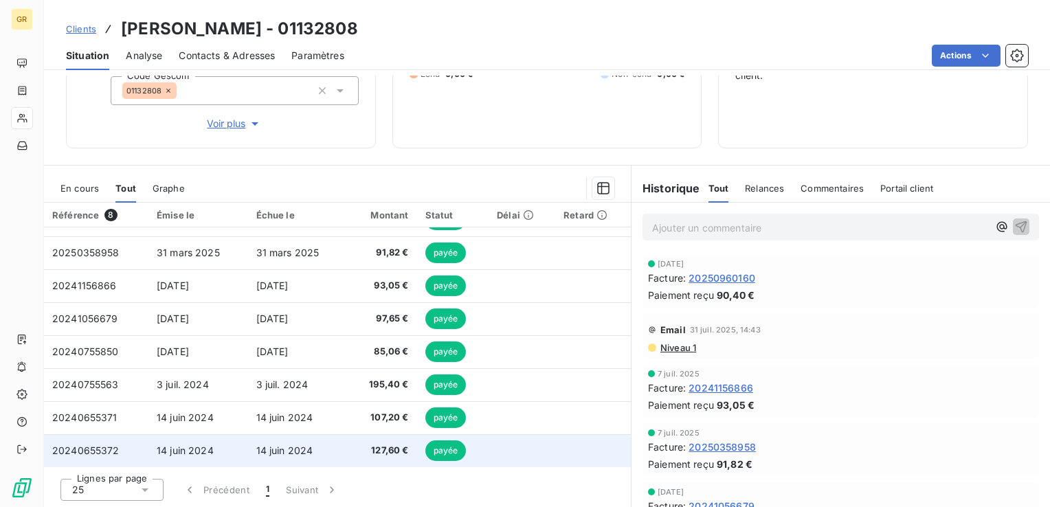
click at [169, 449] on span "14 juin 2024" at bounding box center [185, 450] width 57 height 12
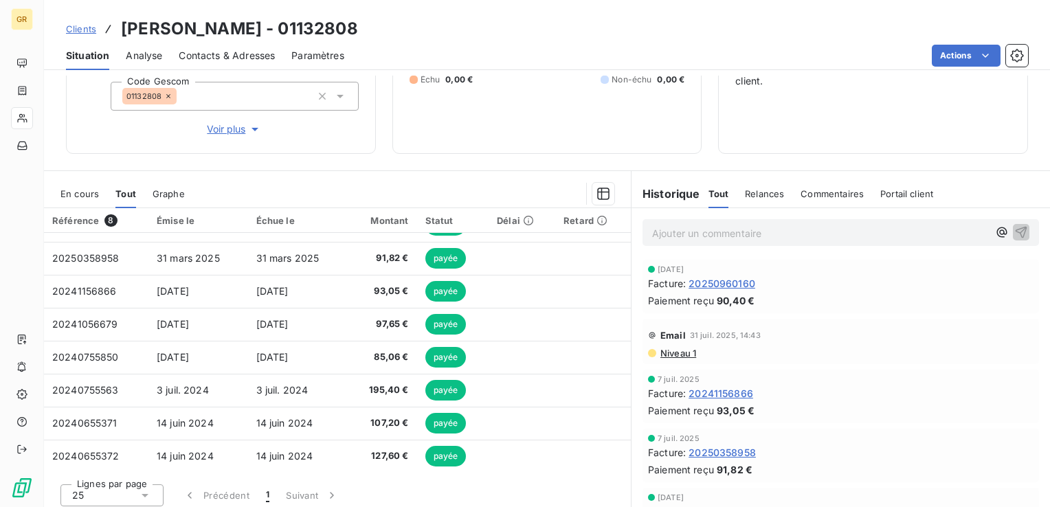
scroll to position [174, 0]
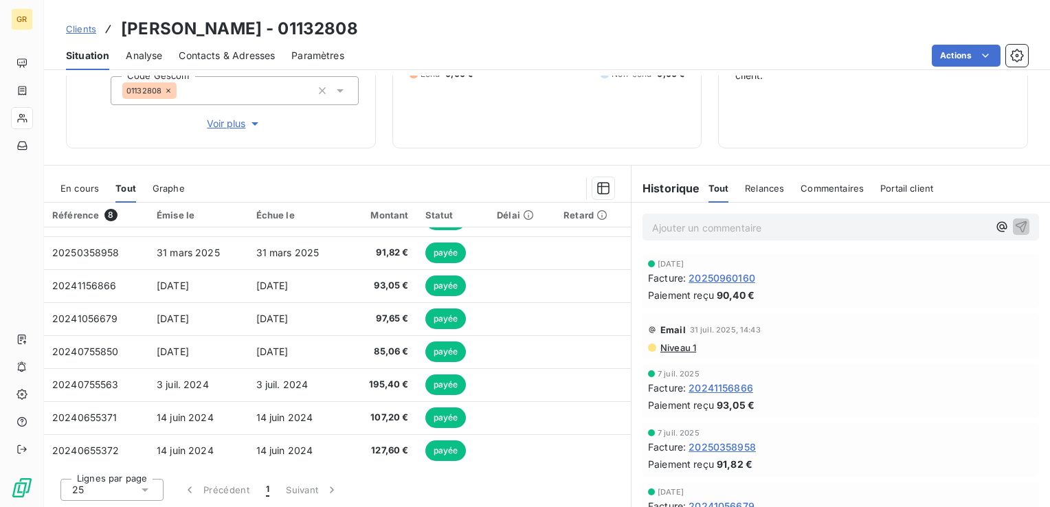
click at [668, 342] on span "Niveau 1" at bounding box center [677, 347] width 37 height 11
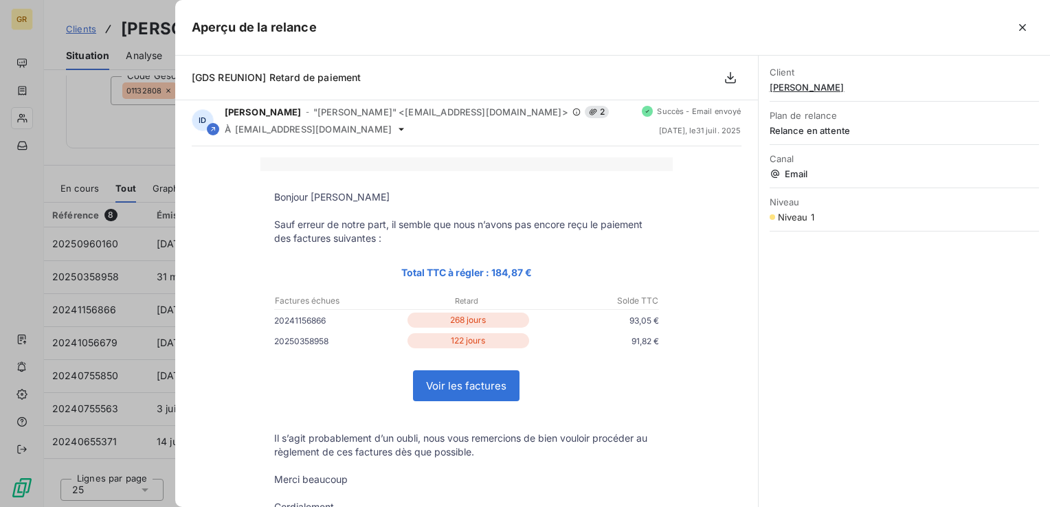
scroll to position [0, 0]
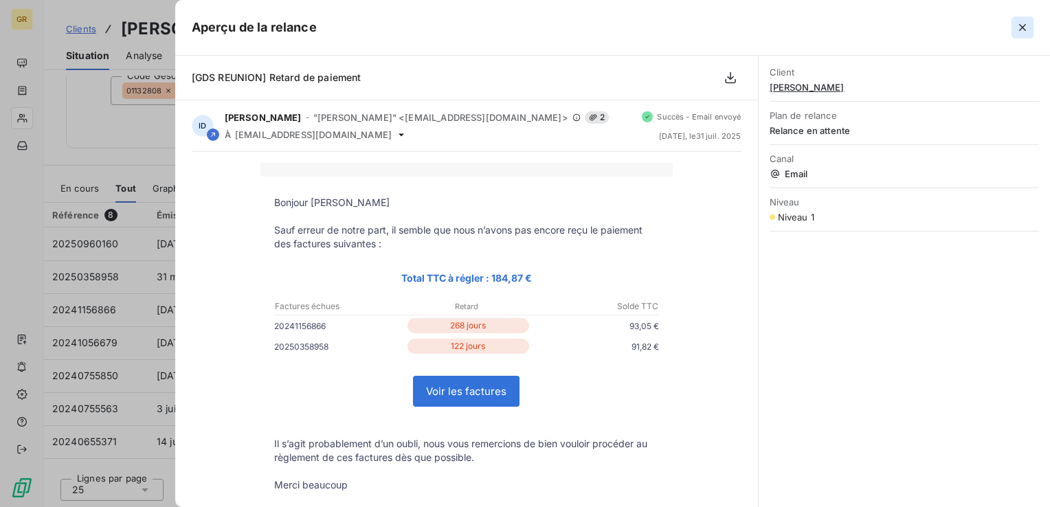
click at [1021, 26] on icon "button" at bounding box center [1022, 27] width 7 height 7
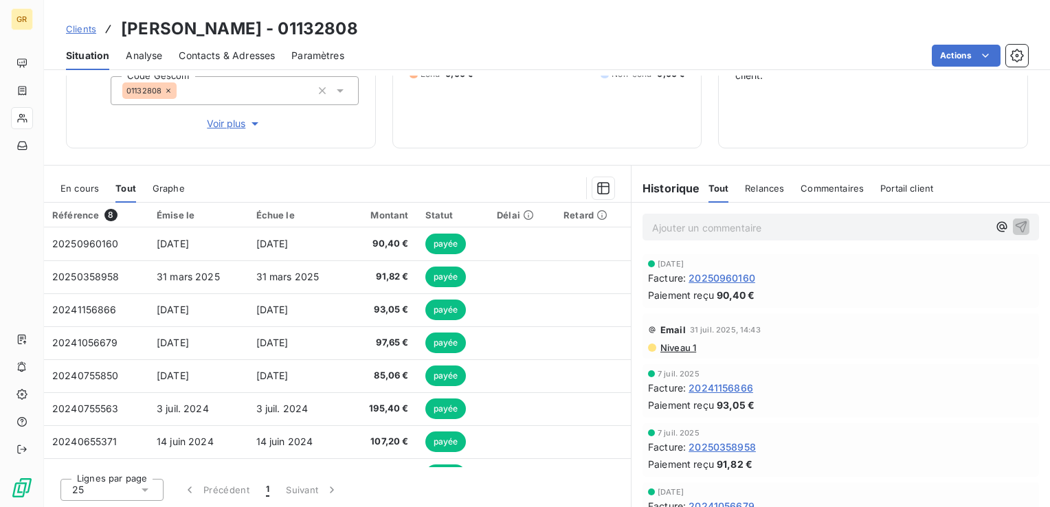
click at [714, 275] on span "20250960160" at bounding box center [721, 278] width 67 height 14
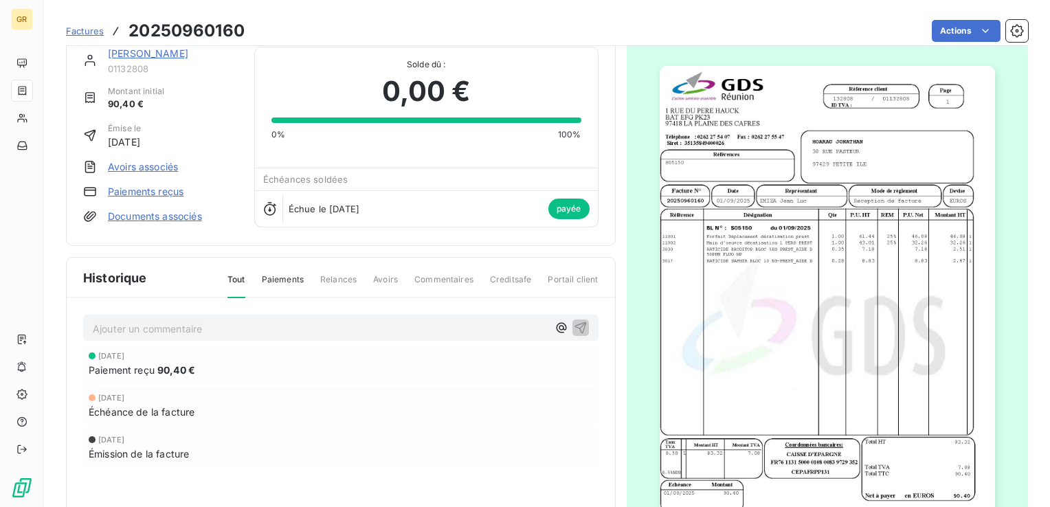
scroll to position [1, 0]
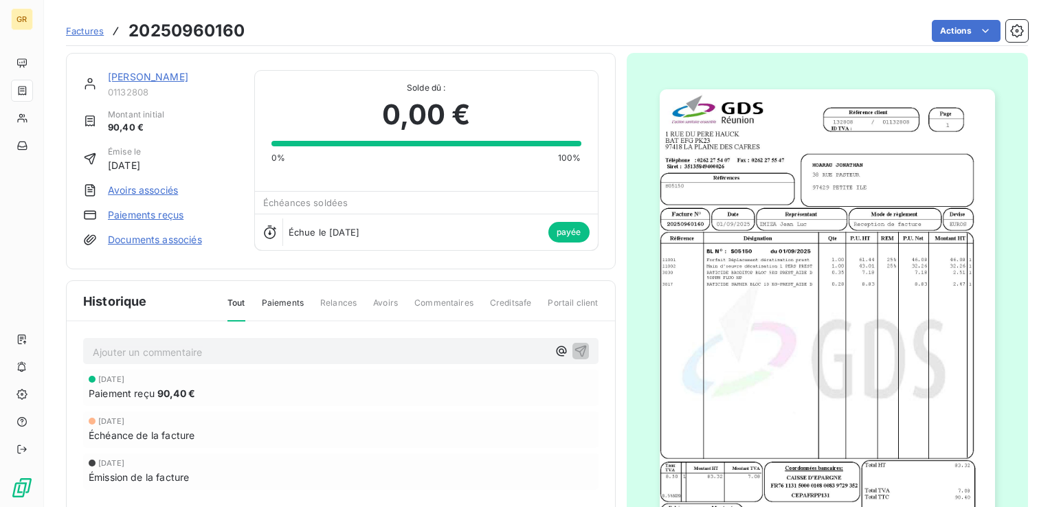
click at [281, 300] on span "Paiements" at bounding box center [283, 308] width 42 height 23
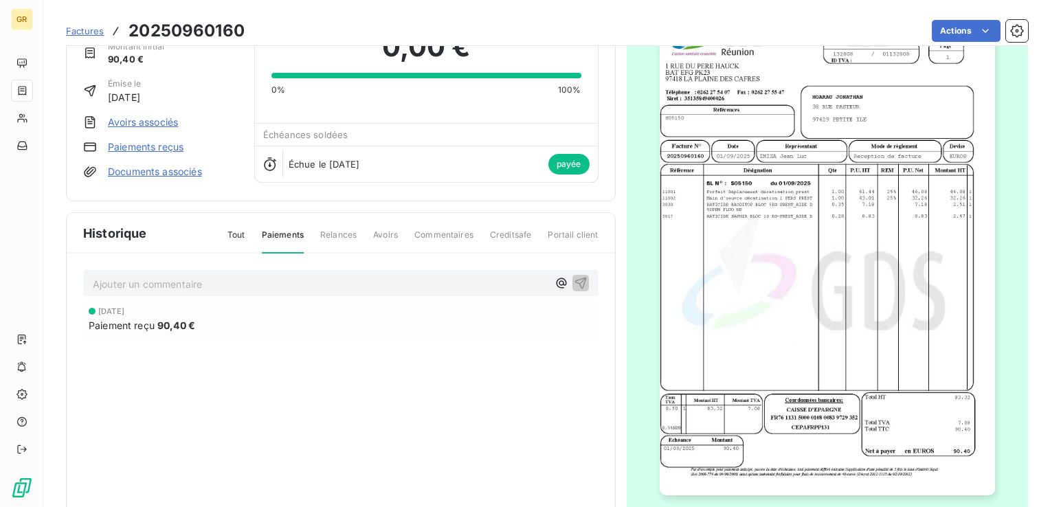
scroll to position [70, 0]
click at [172, 319] on span "90,40 €" at bounding box center [176, 324] width 38 height 14
click at [125, 317] on span "Paiement reçu" at bounding box center [122, 324] width 66 height 14
click at [122, 301] on div "[DATE] Paiement reçu 90,40 €" at bounding box center [340, 319] width 515 height 36
click at [236, 228] on span "Tout" at bounding box center [236, 239] width 18 height 23
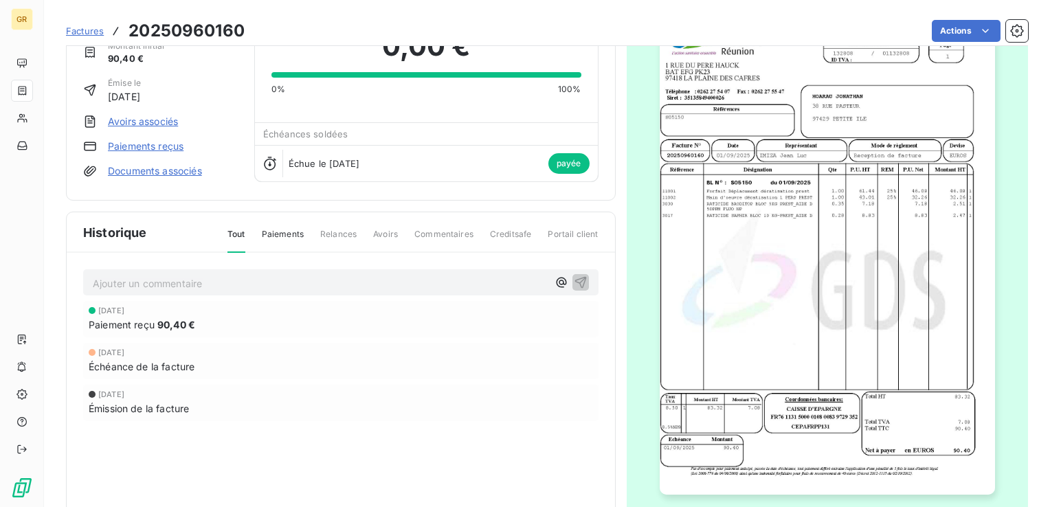
click at [286, 233] on span "Paiements" at bounding box center [283, 239] width 42 height 23
click at [344, 235] on span "Relances" at bounding box center [338, 239] width 36 height 23
click at [329, 232] on span "Relances" at bounding box center [338, 239] width 36 height 23
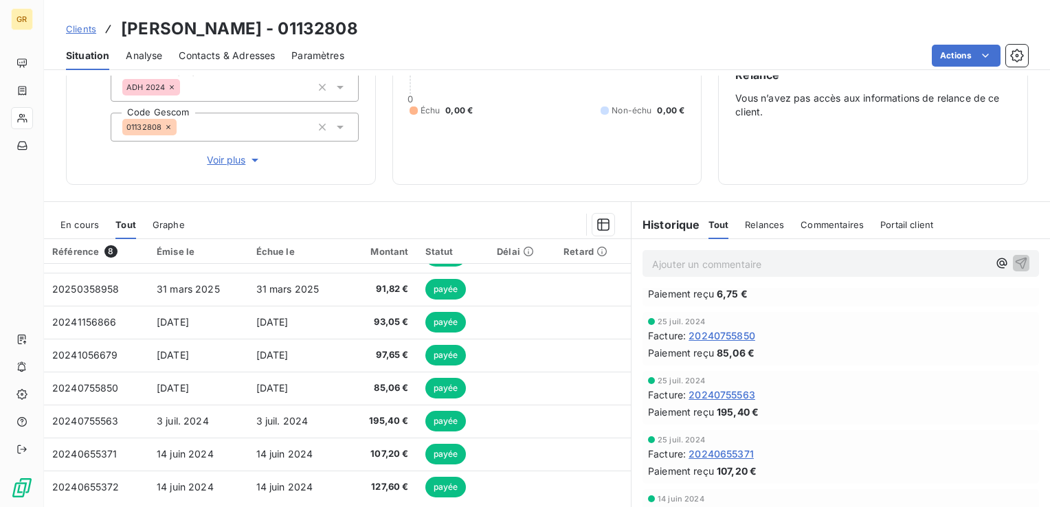
scroll to position [174, 0]
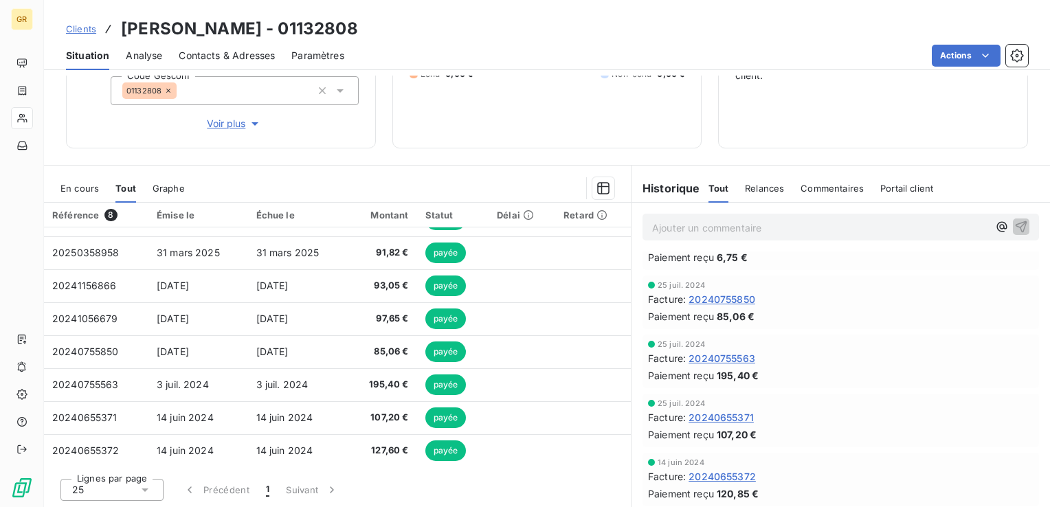
click at [721, 355] on span "20240755563" at bounding box center [721, 358] width 67 height 14
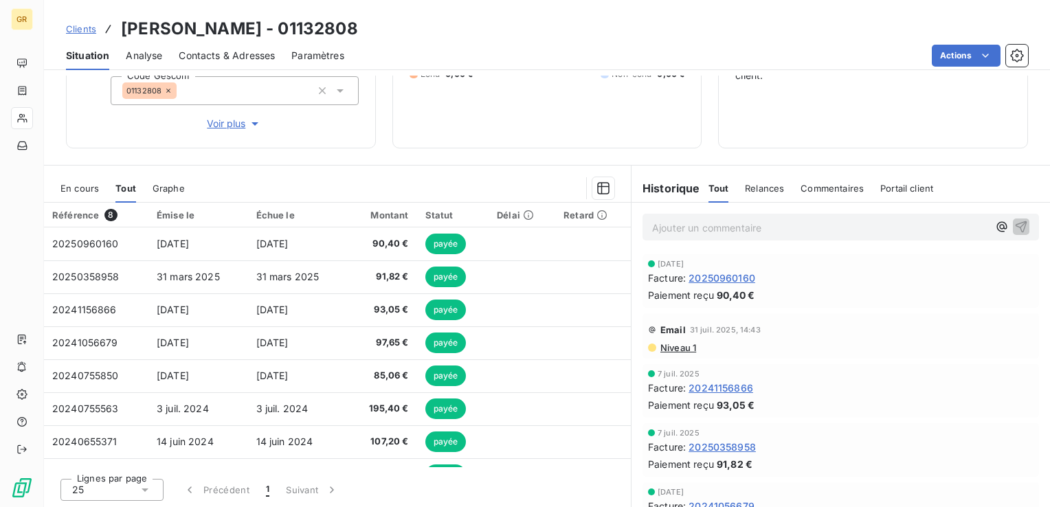
click at [181, 209] on div "Émise le" at bounding box center [198, 214] width 83 height 11
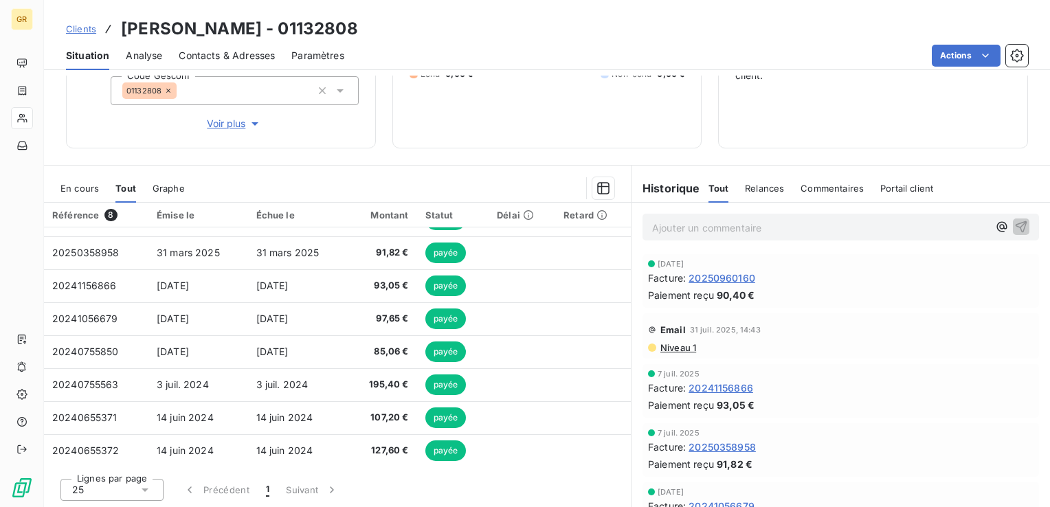
click at [710, 271] on span "20250960160" at bounding box center [721, 278] width 67 height 14
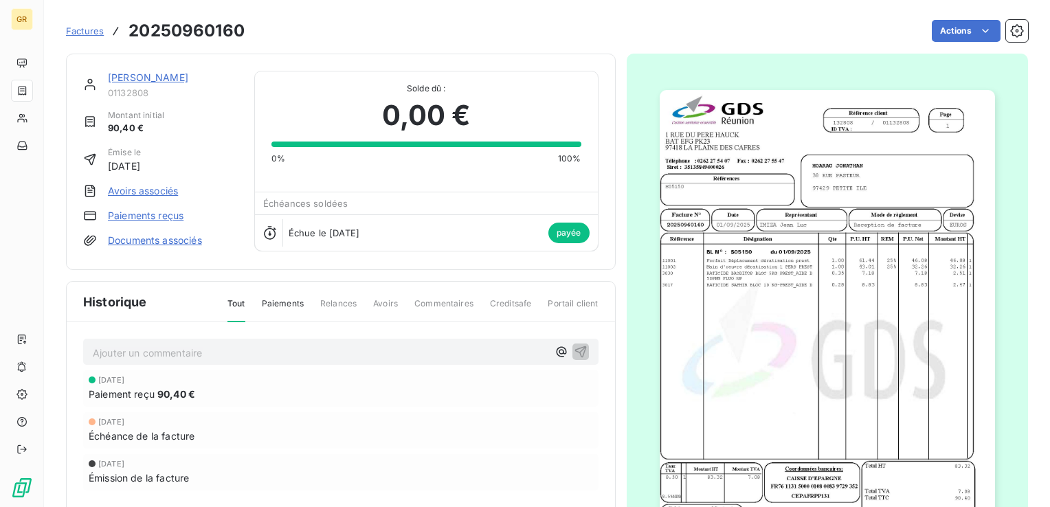
click at [152, 212] on link "Paiements reçus" at bounding box center [146, 216] width 76 height 14
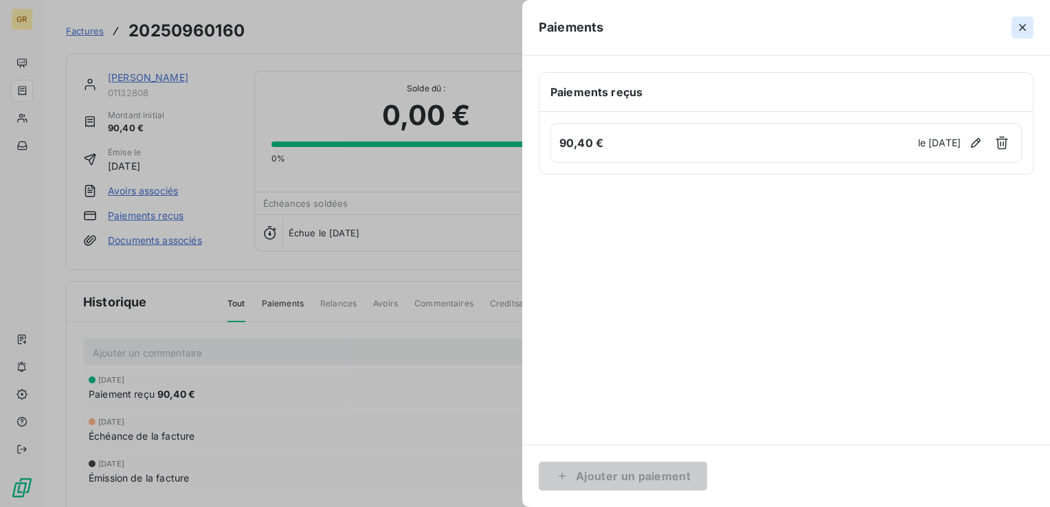
click at [1021, 29] on icon "button" at bounding box center [1022, 28] width 14 height 14
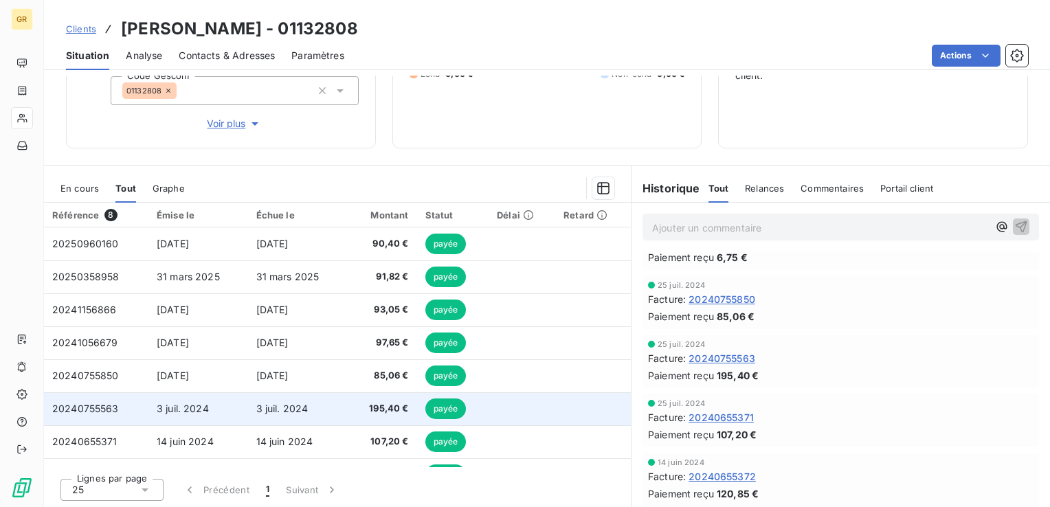
scroll to position [24, 0]
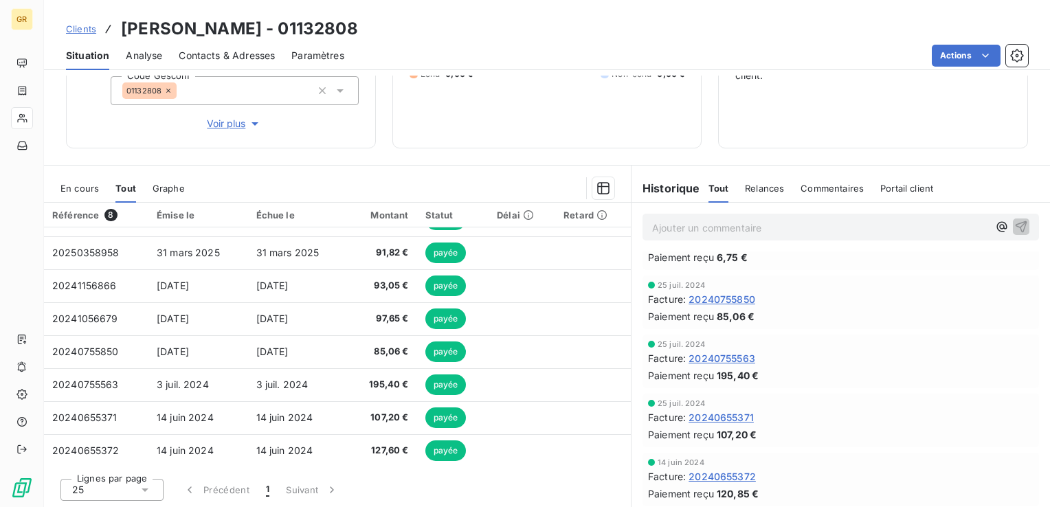
click at [73, 187] on span "En cours" at bounding box center [79, 188] width 38 height 11
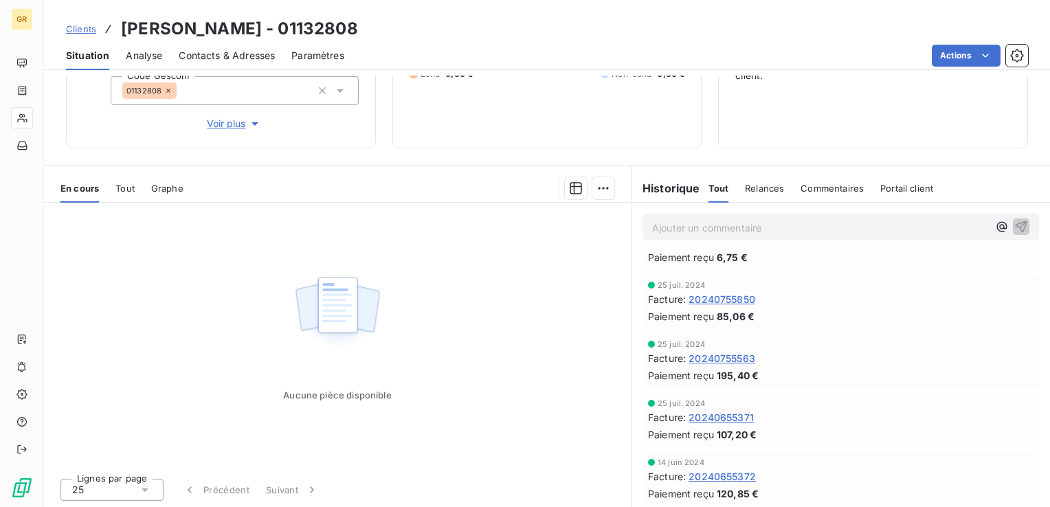
click at [122, 187] on span "Tout" at bounding box center [124, 188] width 19 height 11
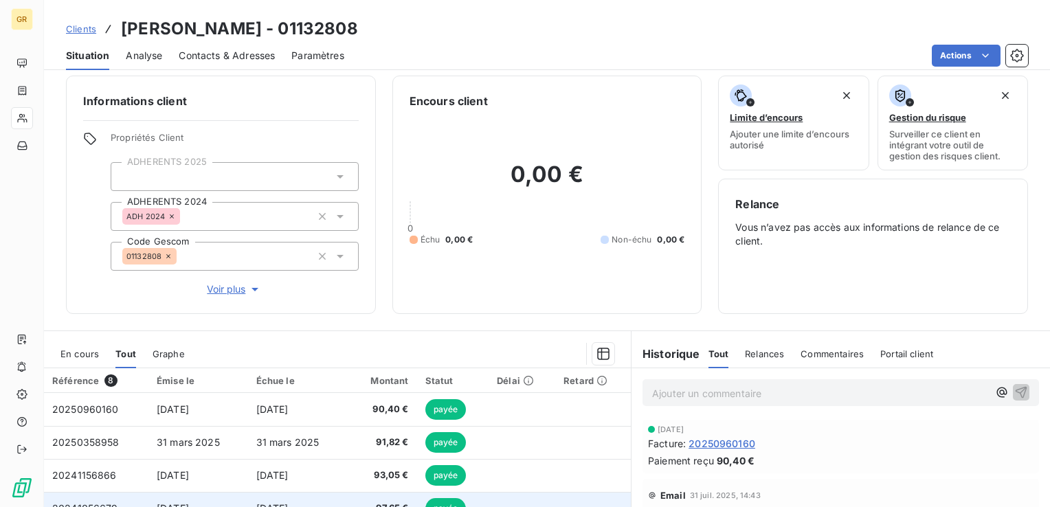
scroll to position [0, 0]
